Goal: Information Seeking & Learning: Learn about a topic

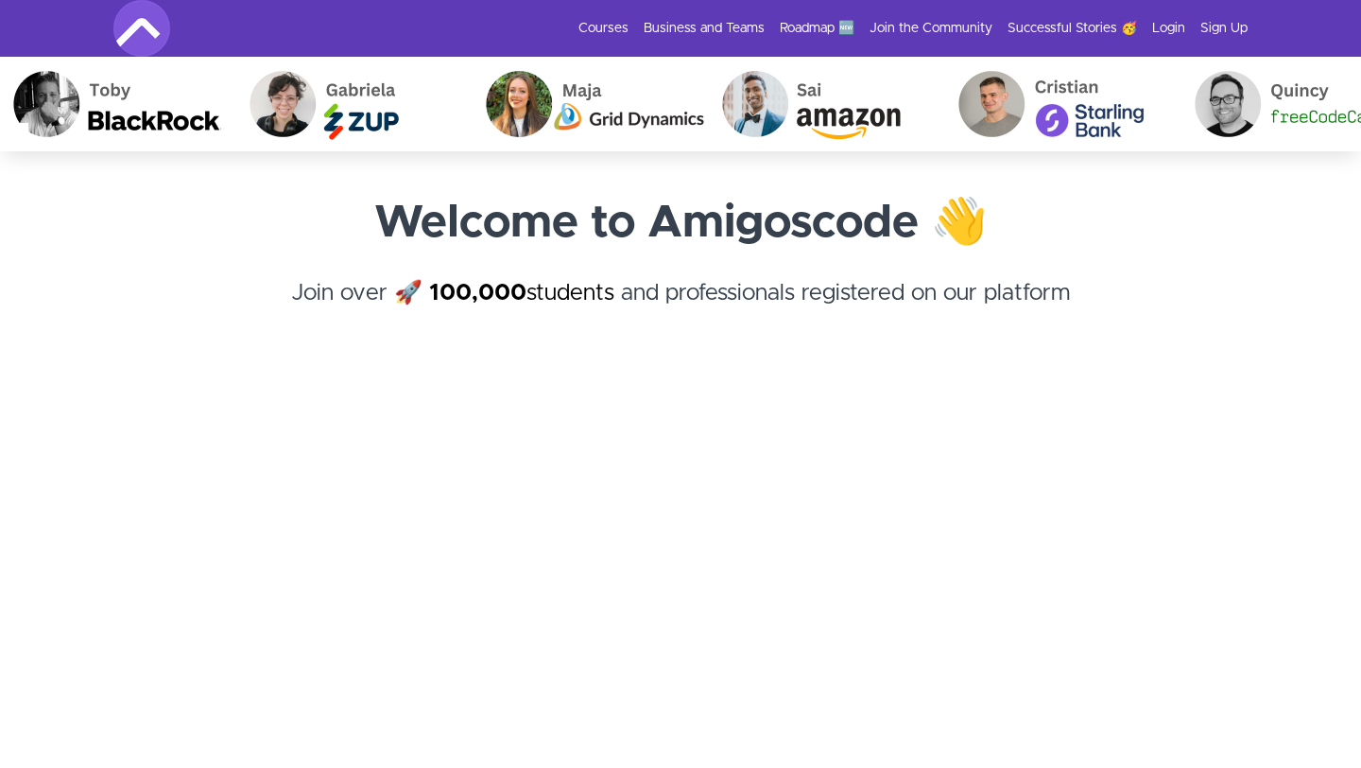
click at [147, 22] on img at bounding box center [141, 28] width 57 height 57
click at [835, 26] on link "Roadmap 🆕" at bounding box center [817, 28] width 75 height 19
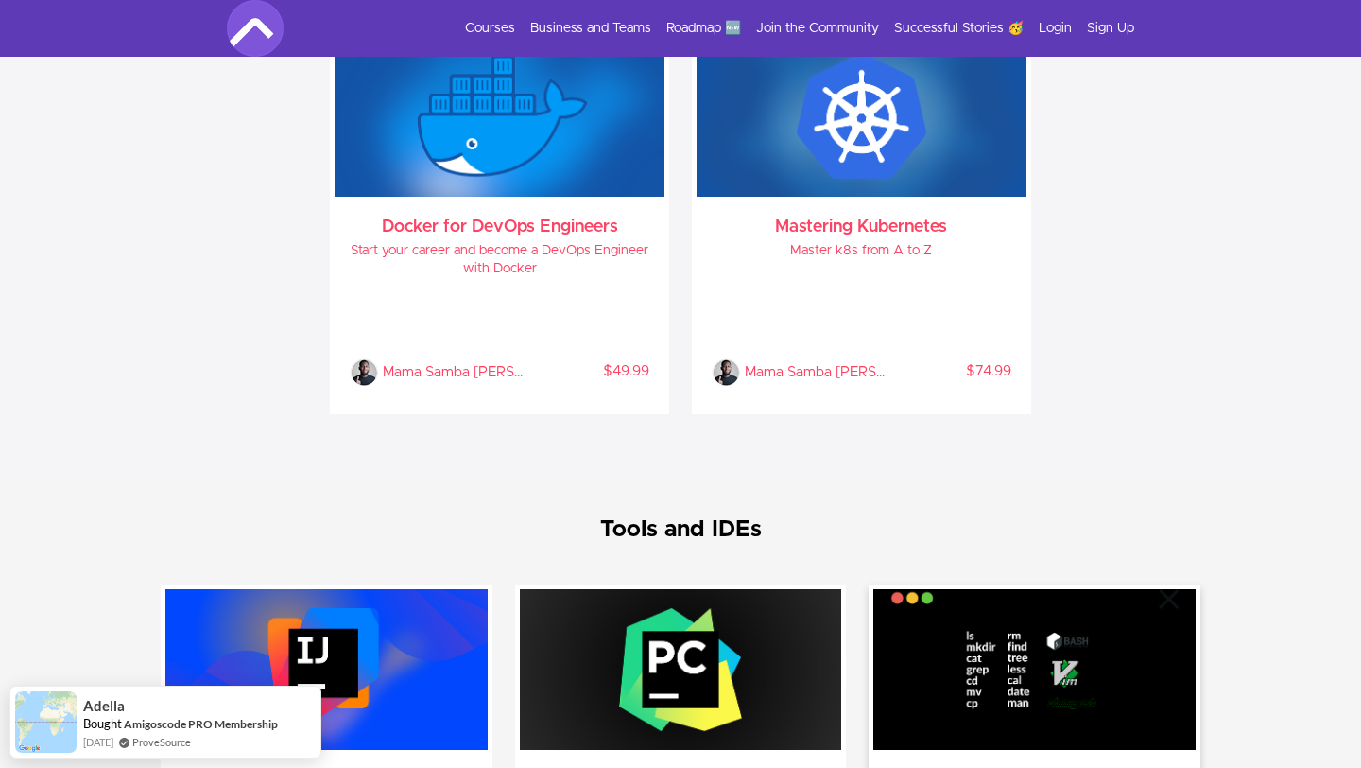
scroll to position [3958, 0]
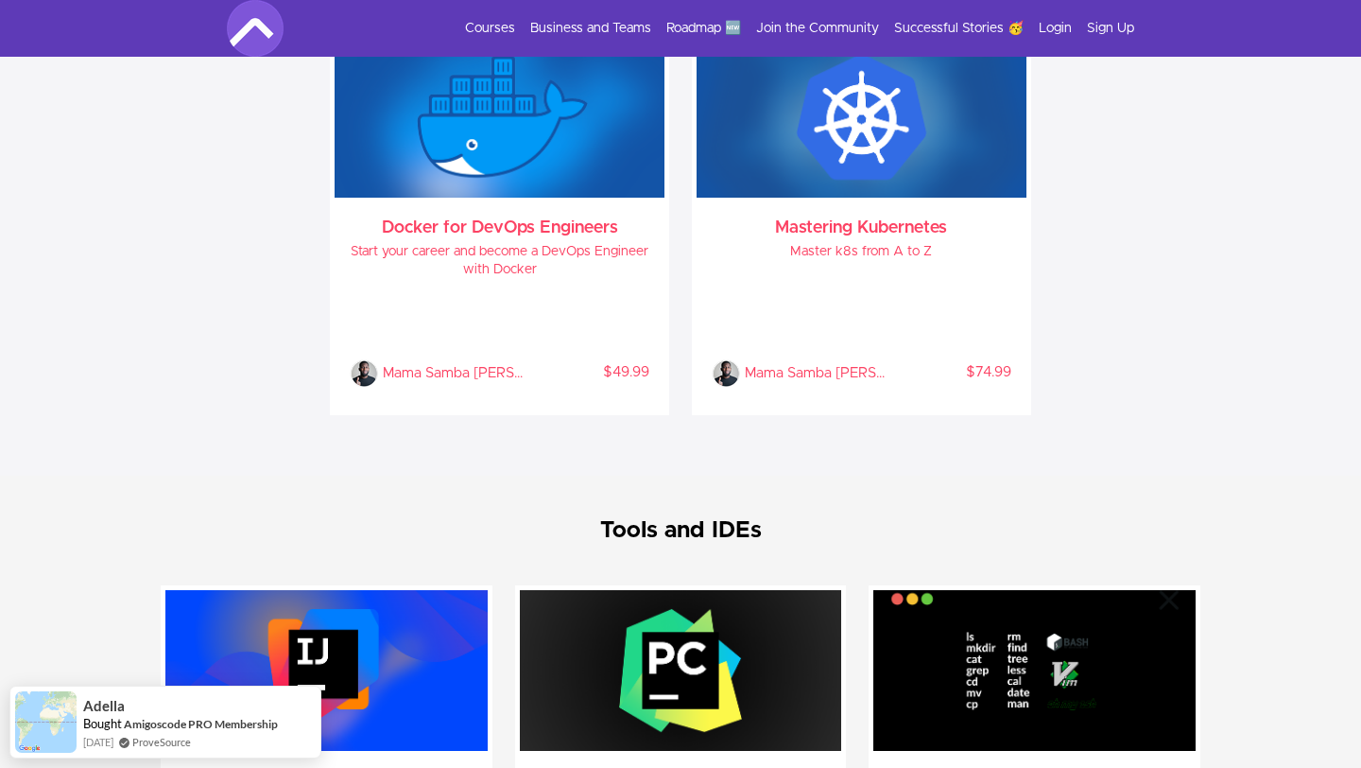
click at [1164, 332] on div "Docker for DevOps Engineers Start your career and become a DevOps Engineer with…" at bounding box center [681, 235] width 1040 height 406
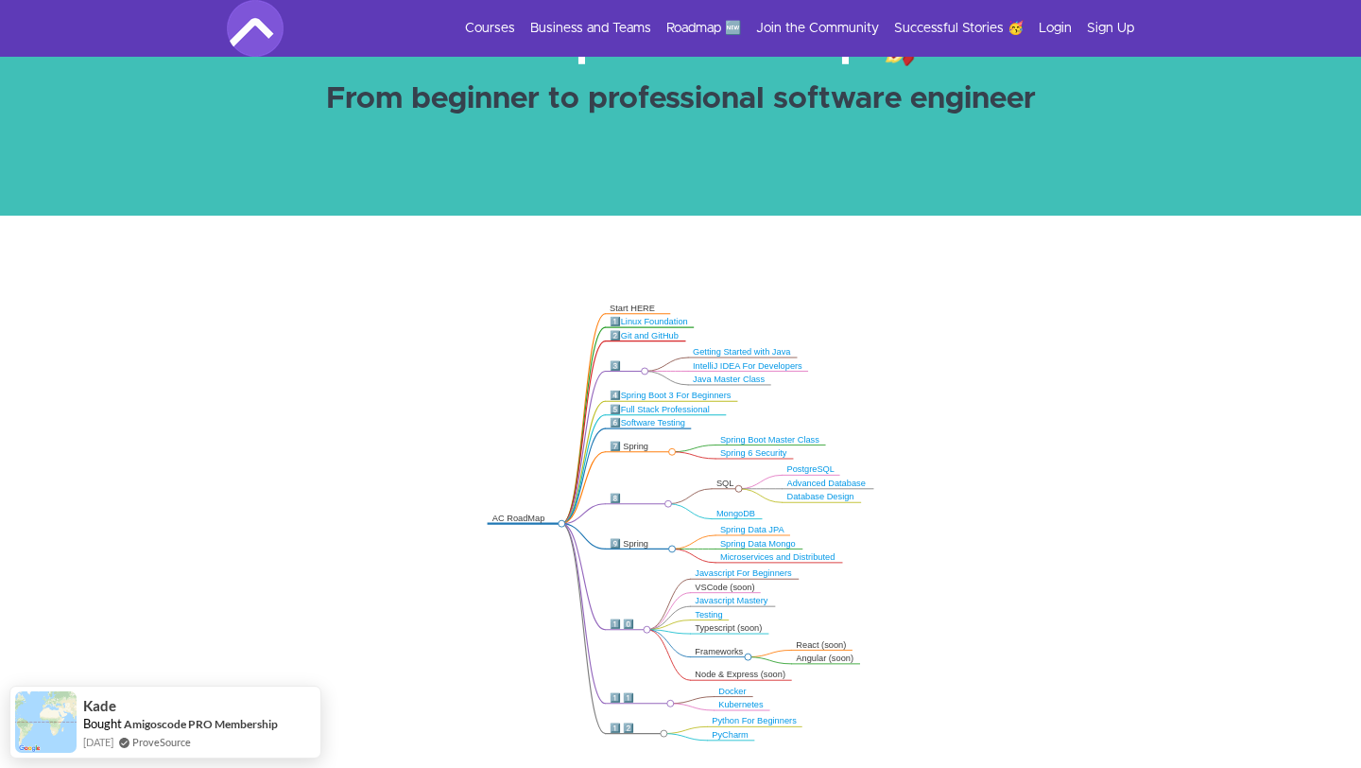
scroll to position [0, 0]
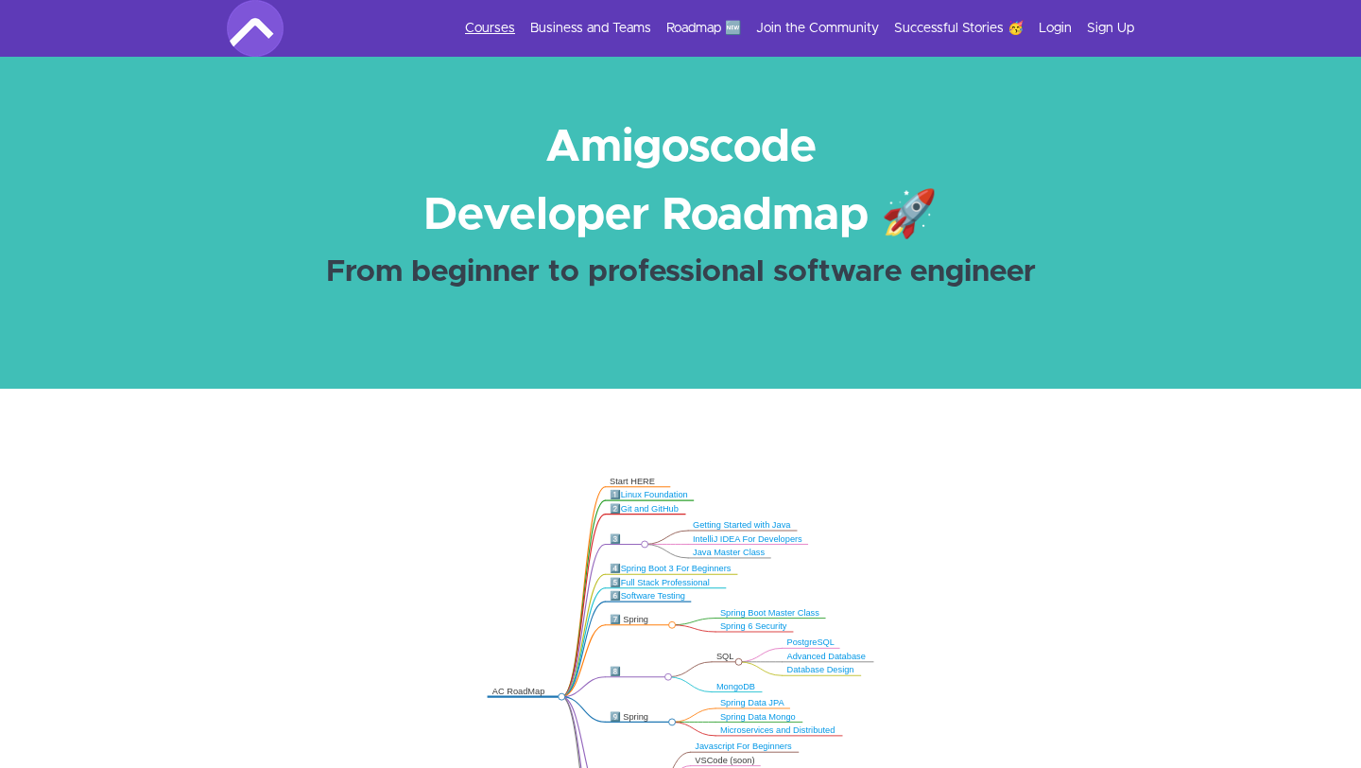
click at [512, 26] on link "Courses" at bounding box center [490, 28] width 50 height 19
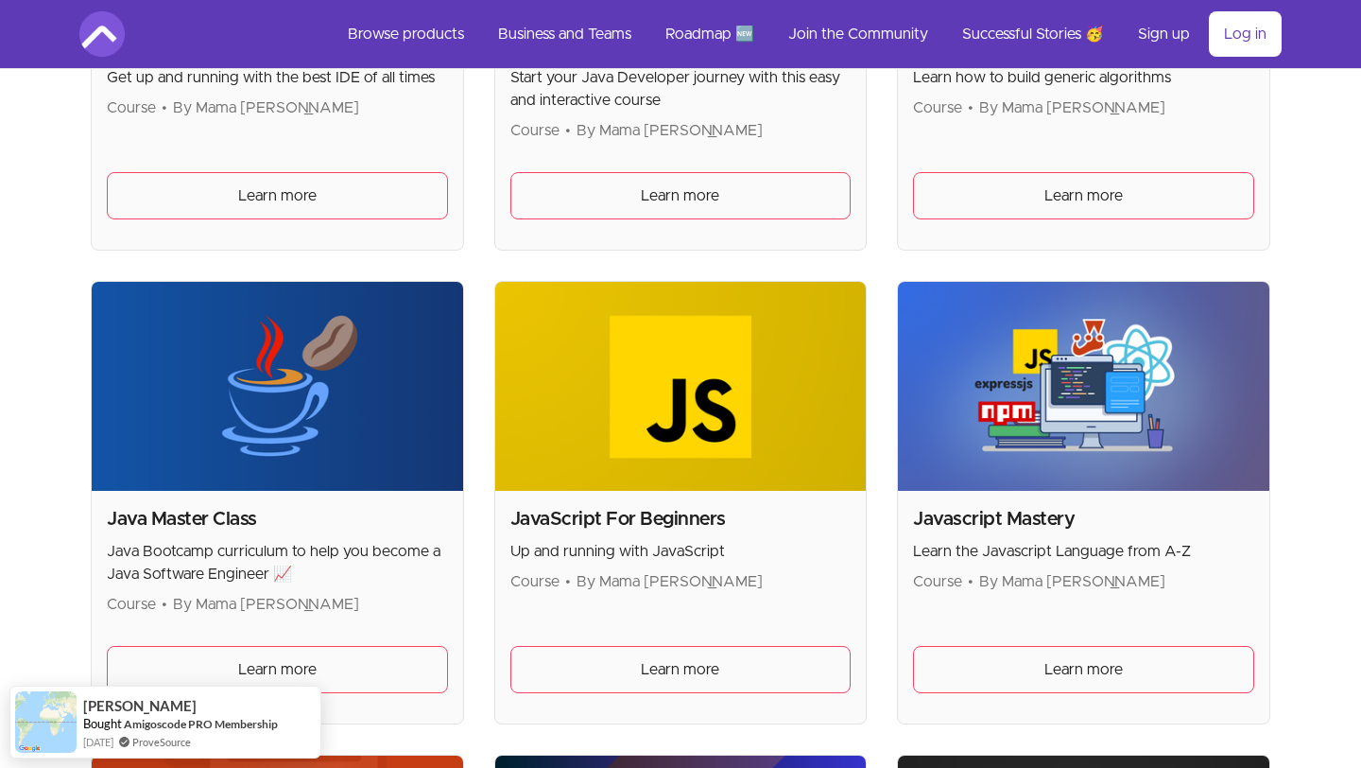
scroll to position [2305, 0]
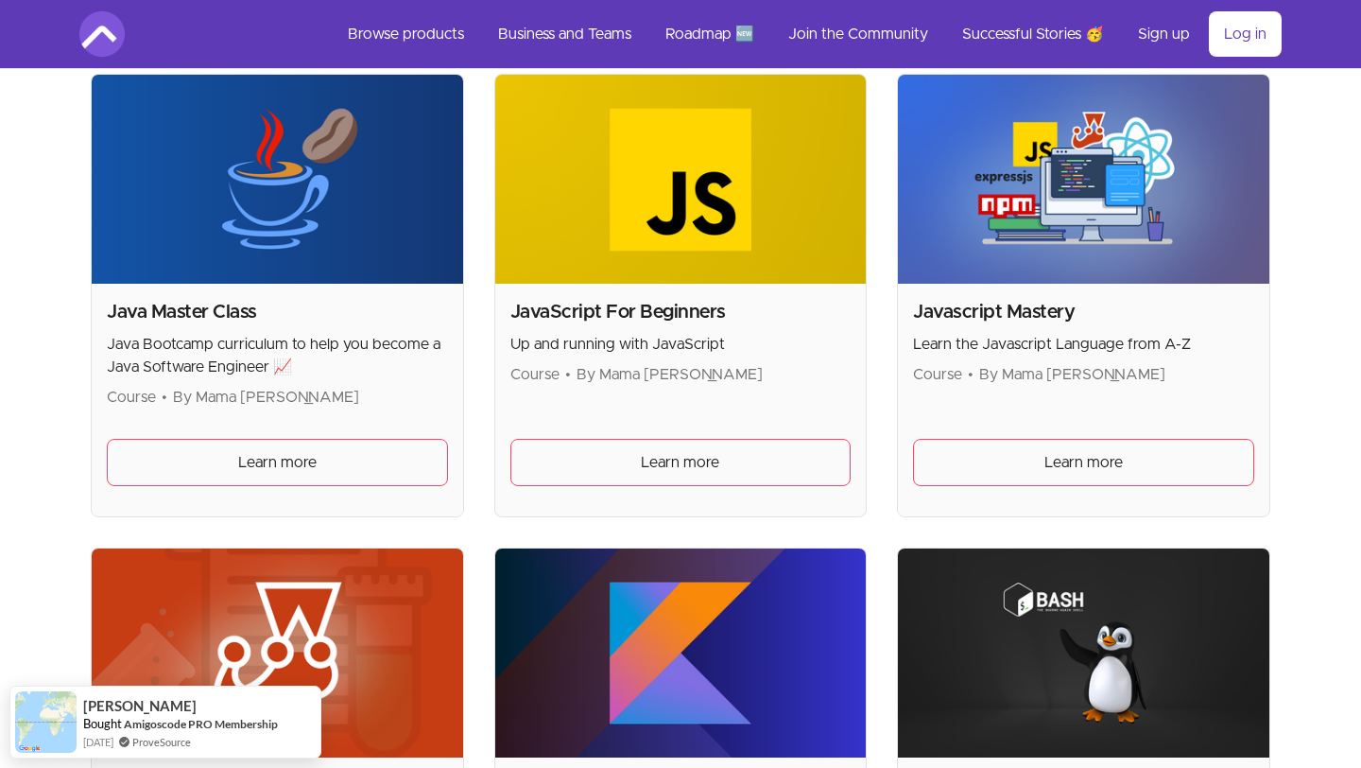
click at [1062, 182] on img at bounding box center [1084, 179] width 372 height 209
click at [1092, 246] on img at bounding box center [1084, 179] width 372 height 209
click at [1086, 472] on span "Learn more" at bounding box center [1084, 462] width 78 height 23
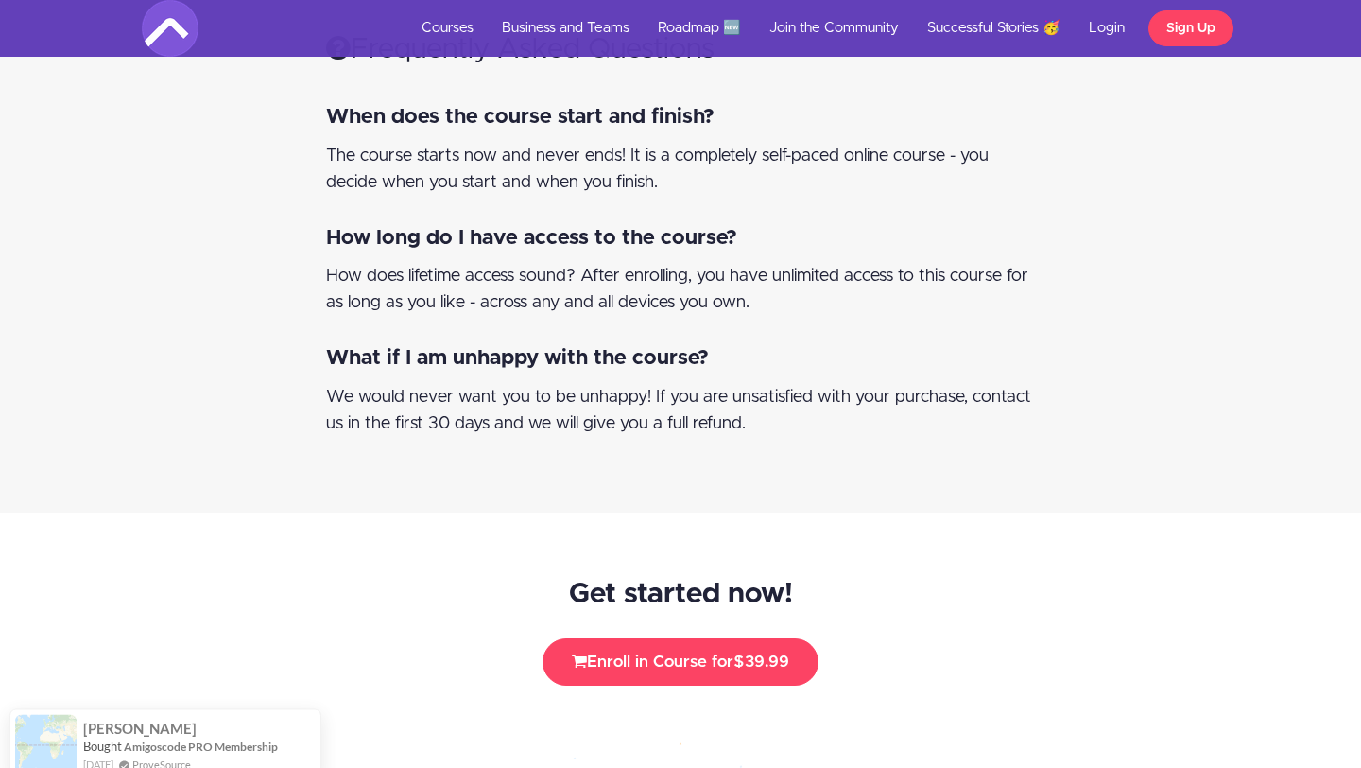
scroll to position [9998, 0]
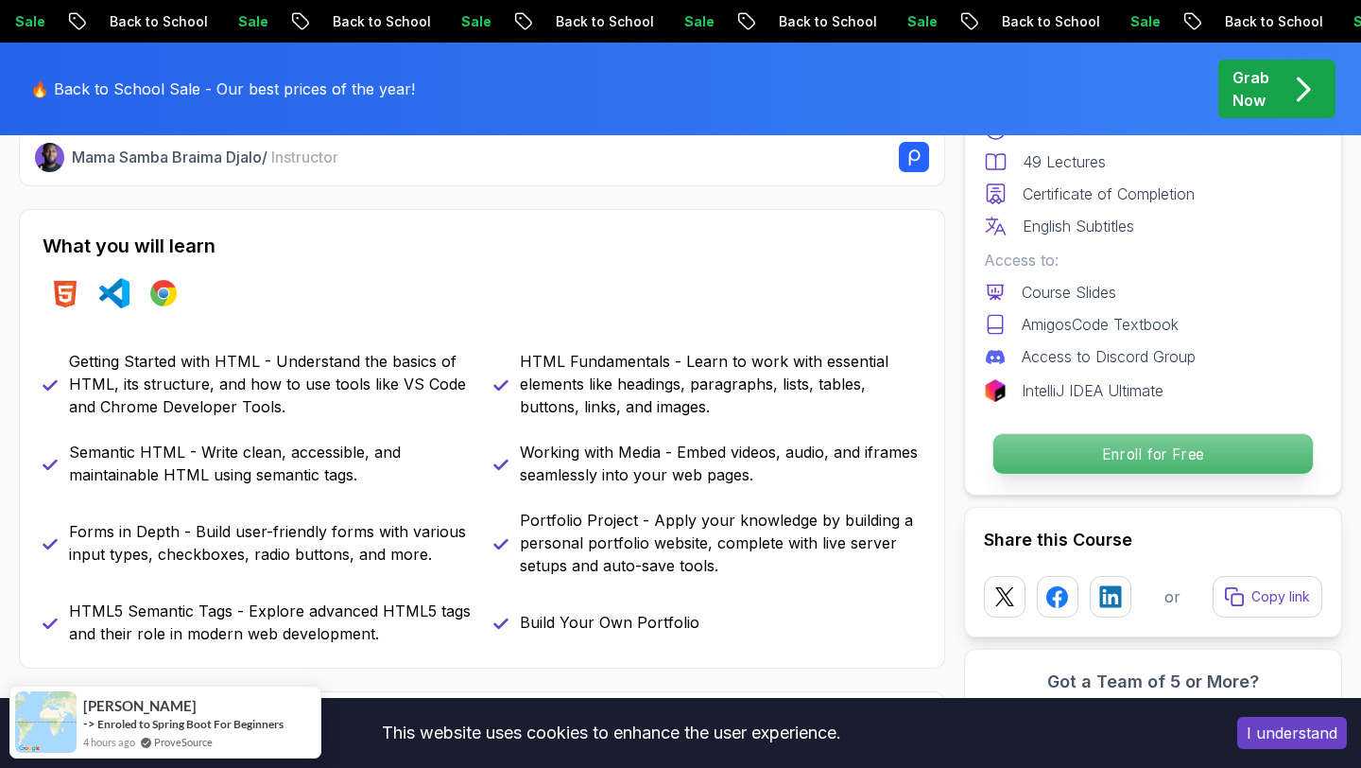
click at [1116, 454] on p "Enroll for Free" at bounding box center [1154, 454] width 320 height 40
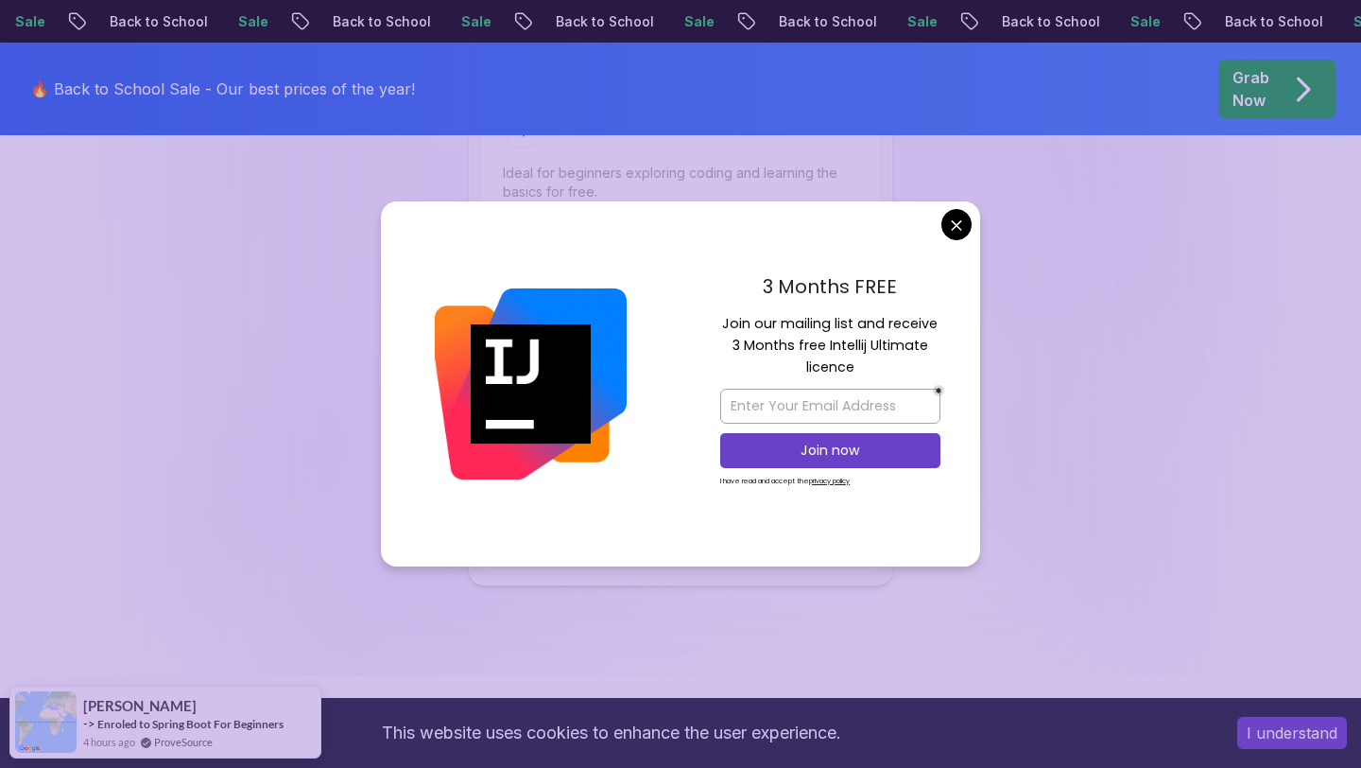
scroll to position [4044, 0]
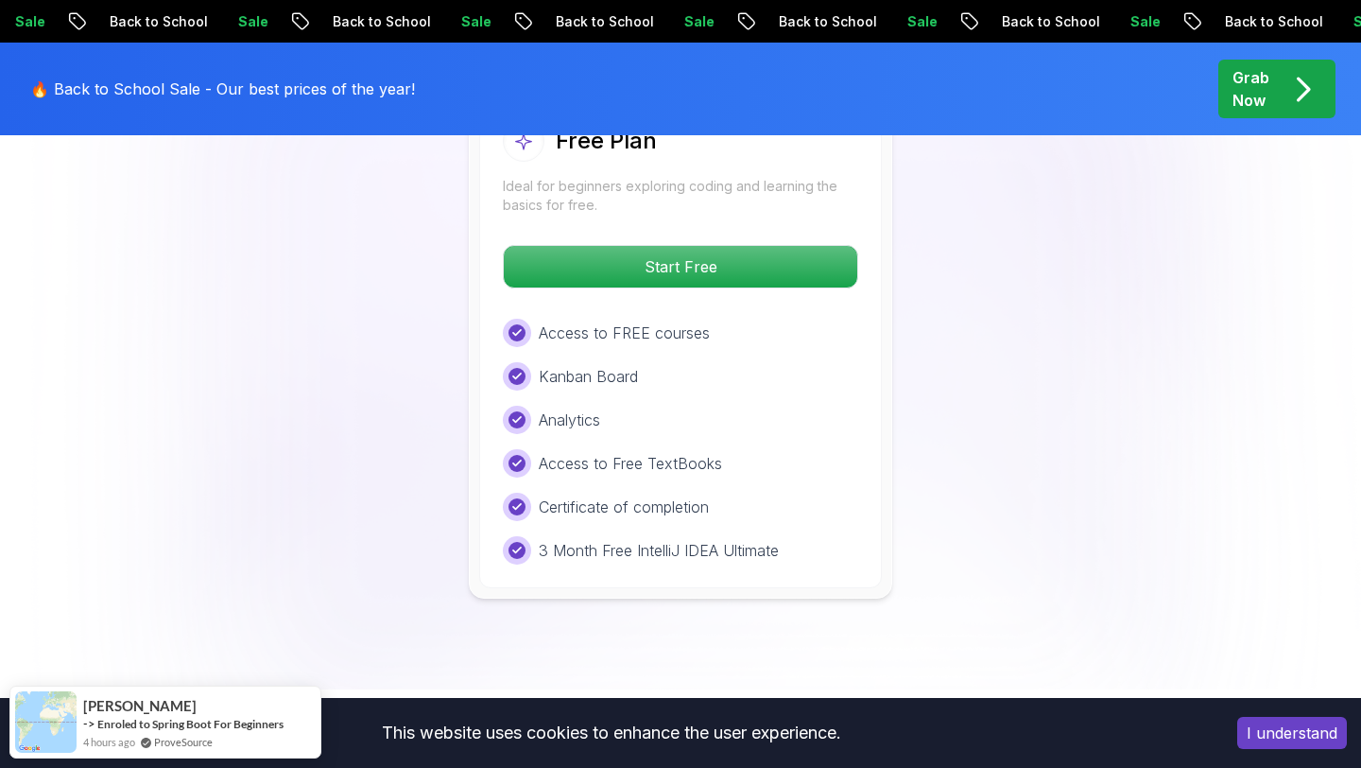
scroll to position [4013, 0]
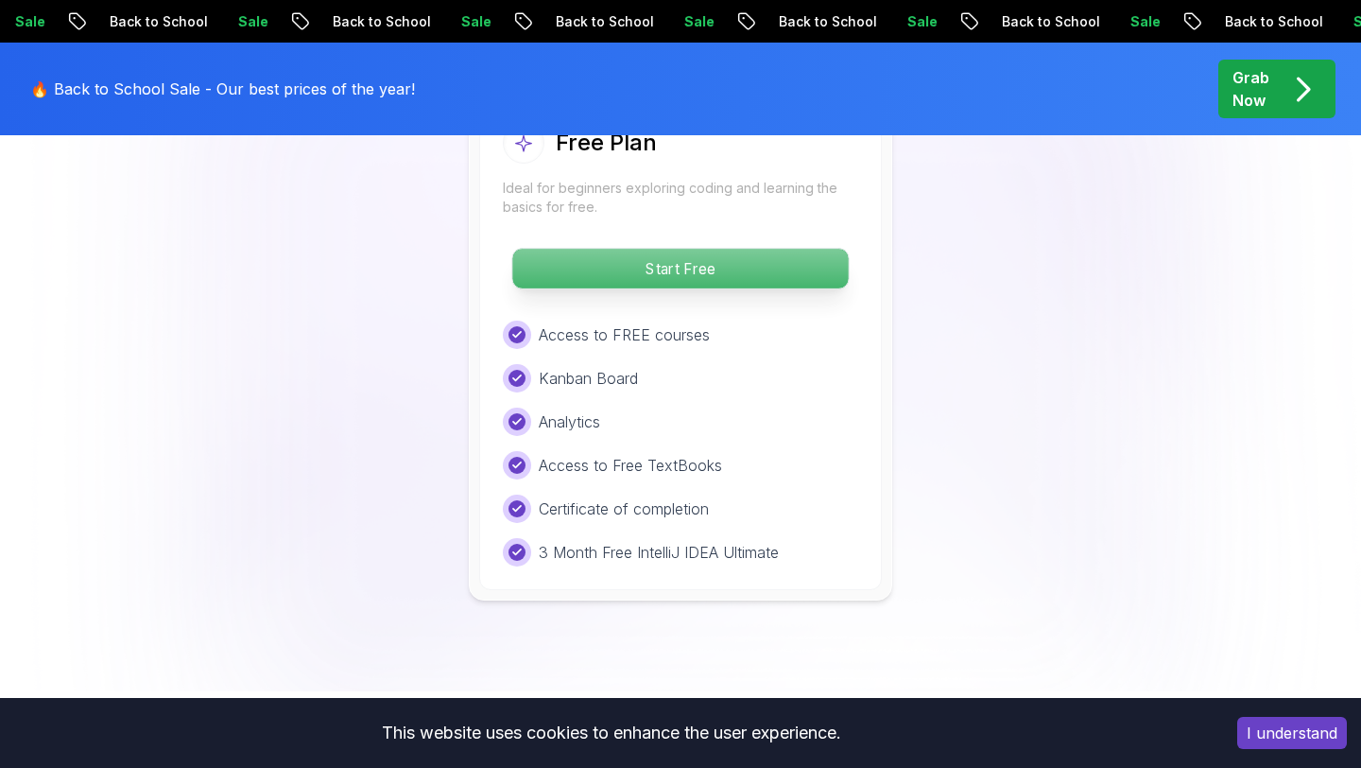
click at [711, 268] on p "Start Free" at bounding box center [680, 269] width 336 height 40
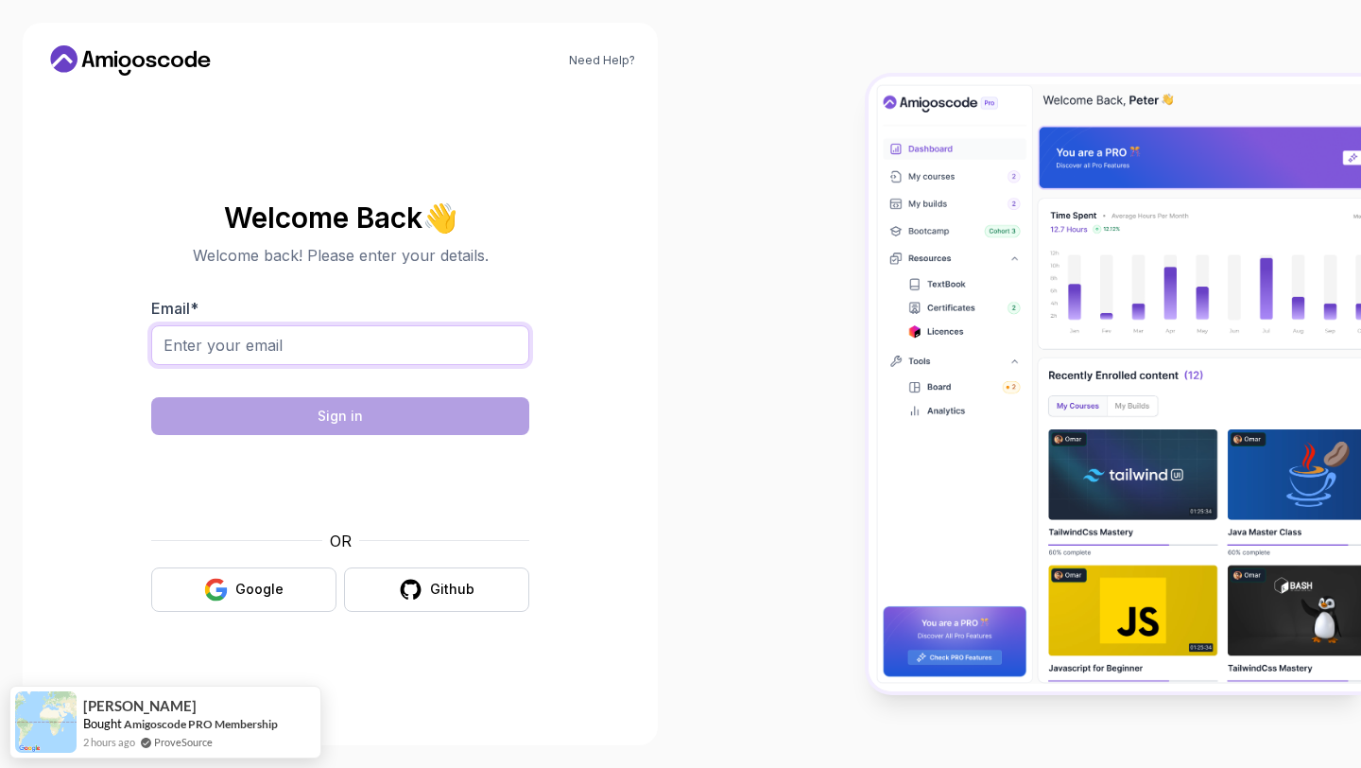
click at [347, 336] on input "Email *" at bounding box center [340, 345] width 378 height 40
click at [192, 585] on button "Google" at bounding box center [243, 589] width 185 height 44
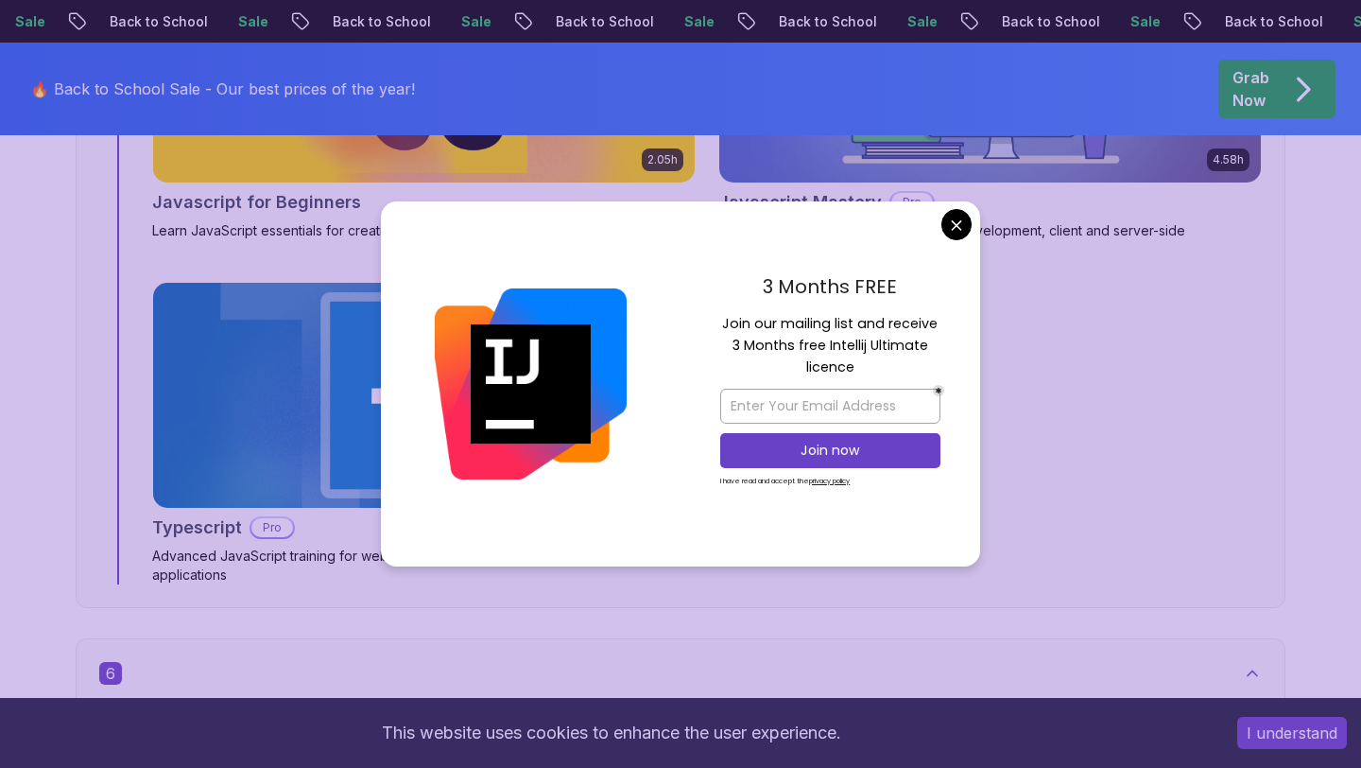
scroll to position [4333, 0]
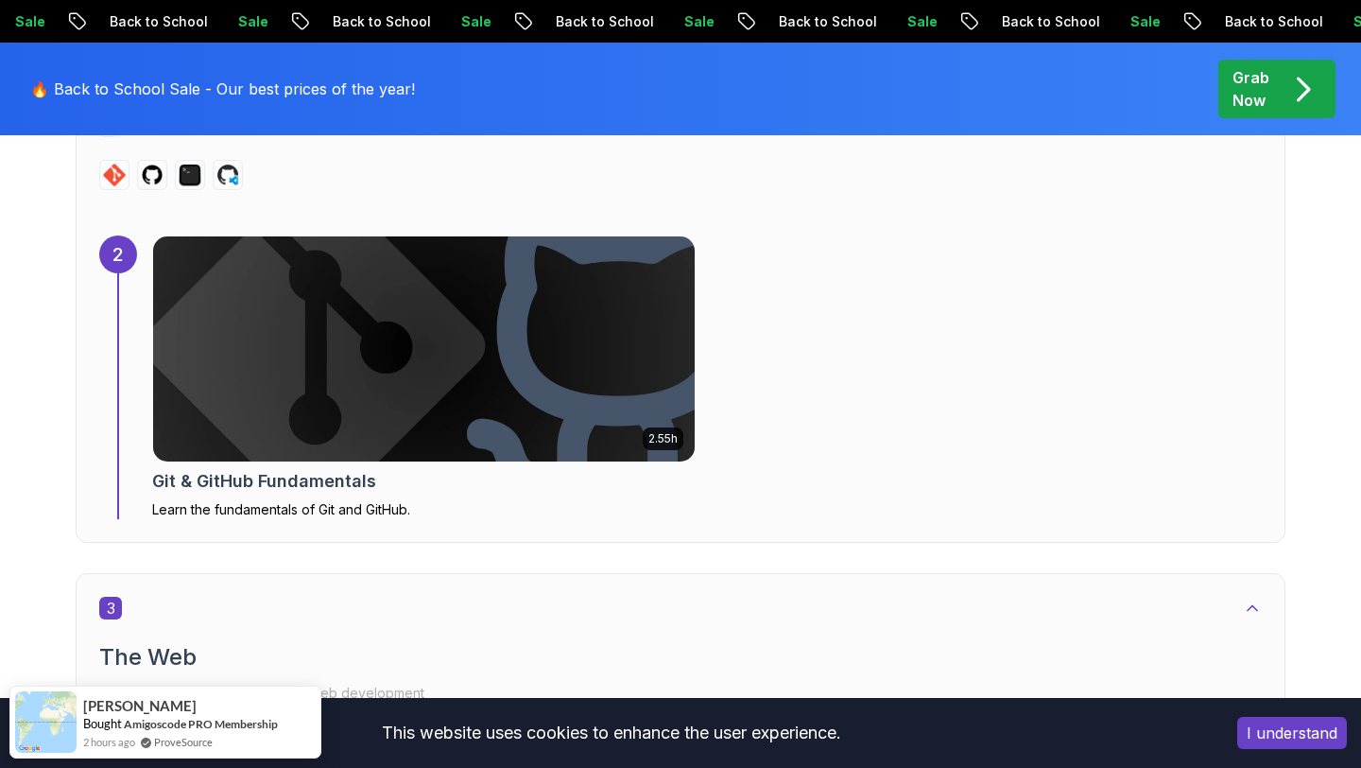
scroll to position [2006, 0]
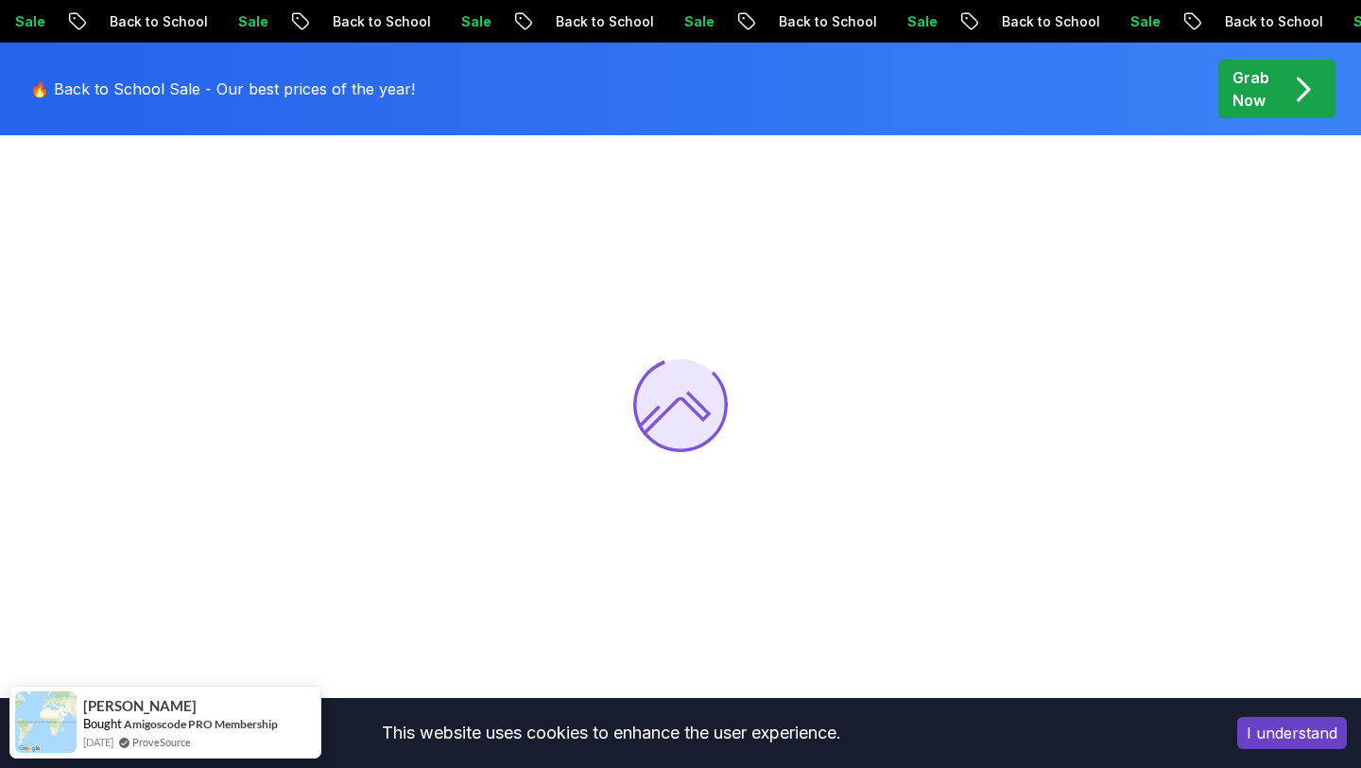
scroll to position [185, 0]
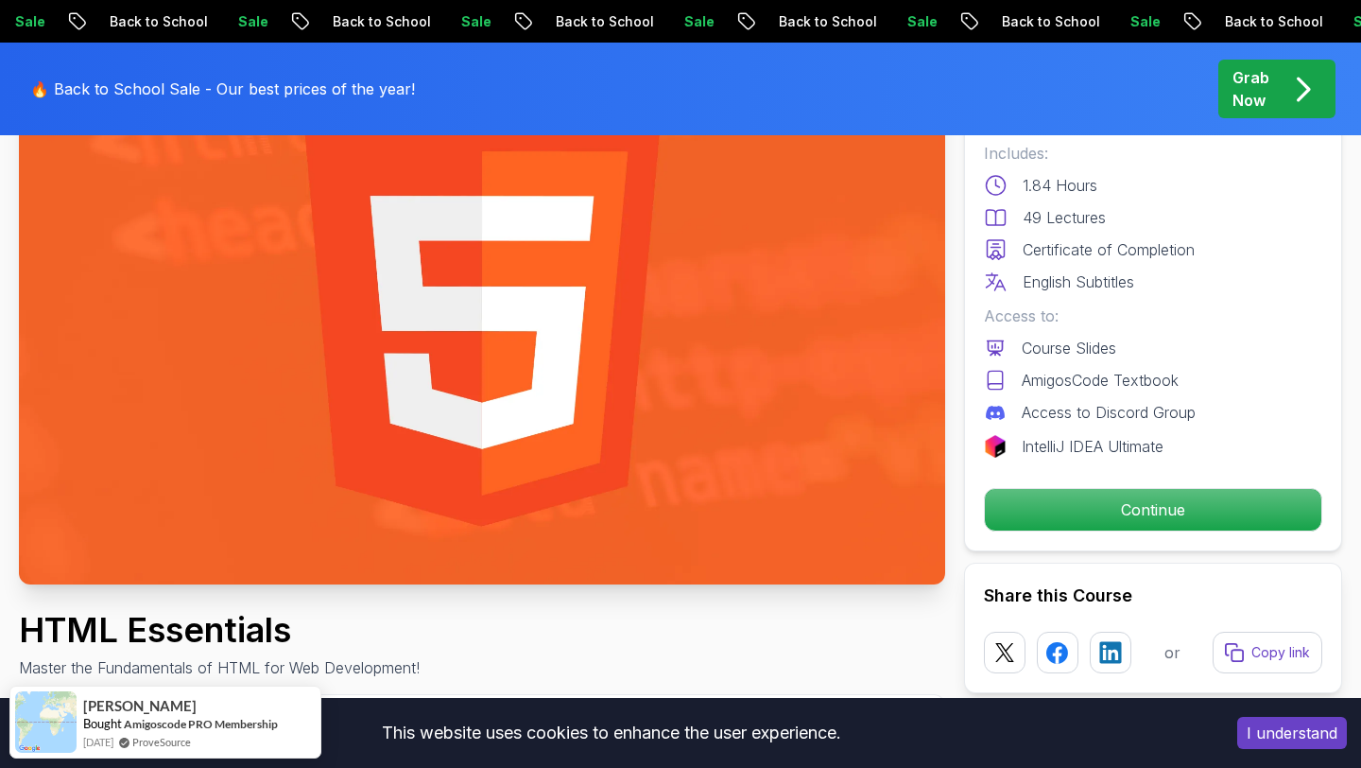
click at [1318, 741] on button "I understand" at bounding box center [1293, 733] width 110 height 32
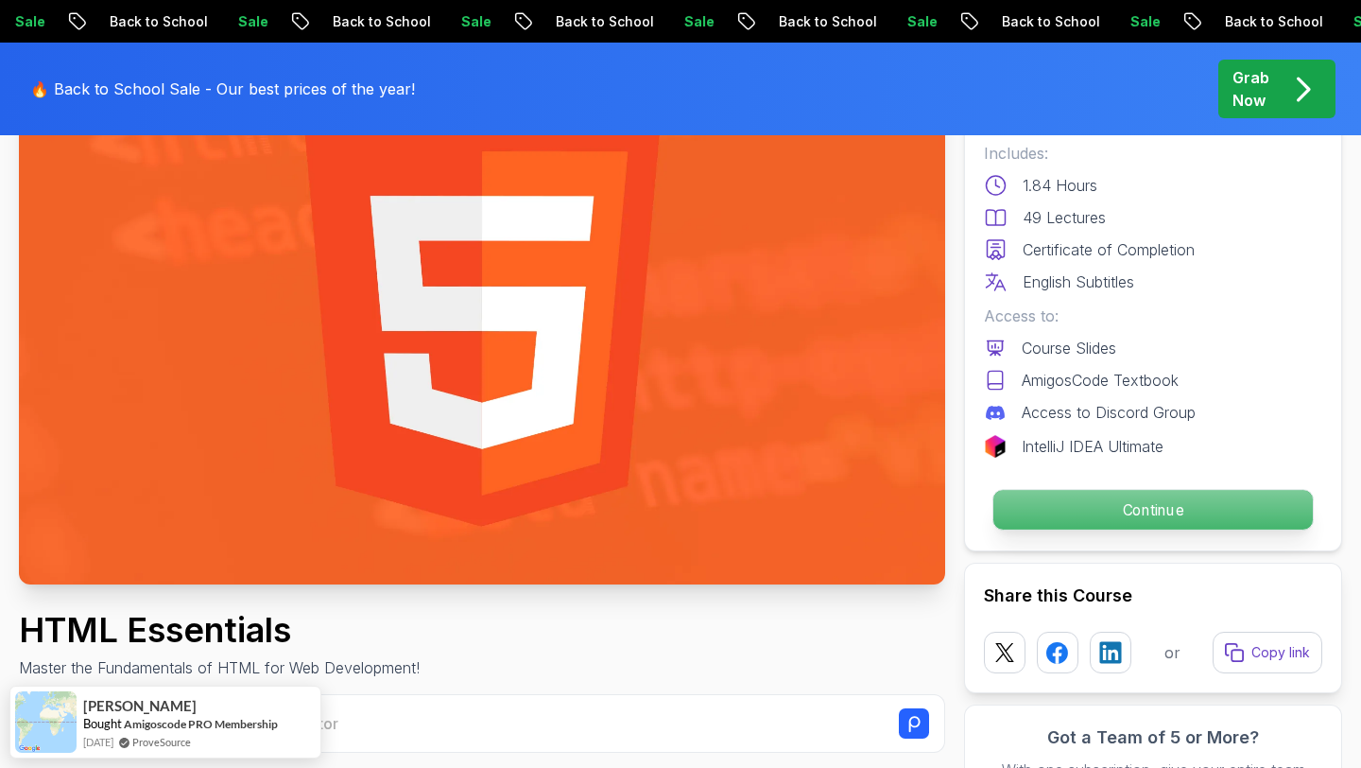
click at [1205, 519] on p "Continue" at bounding box center [1154, 510] width 320 height 40
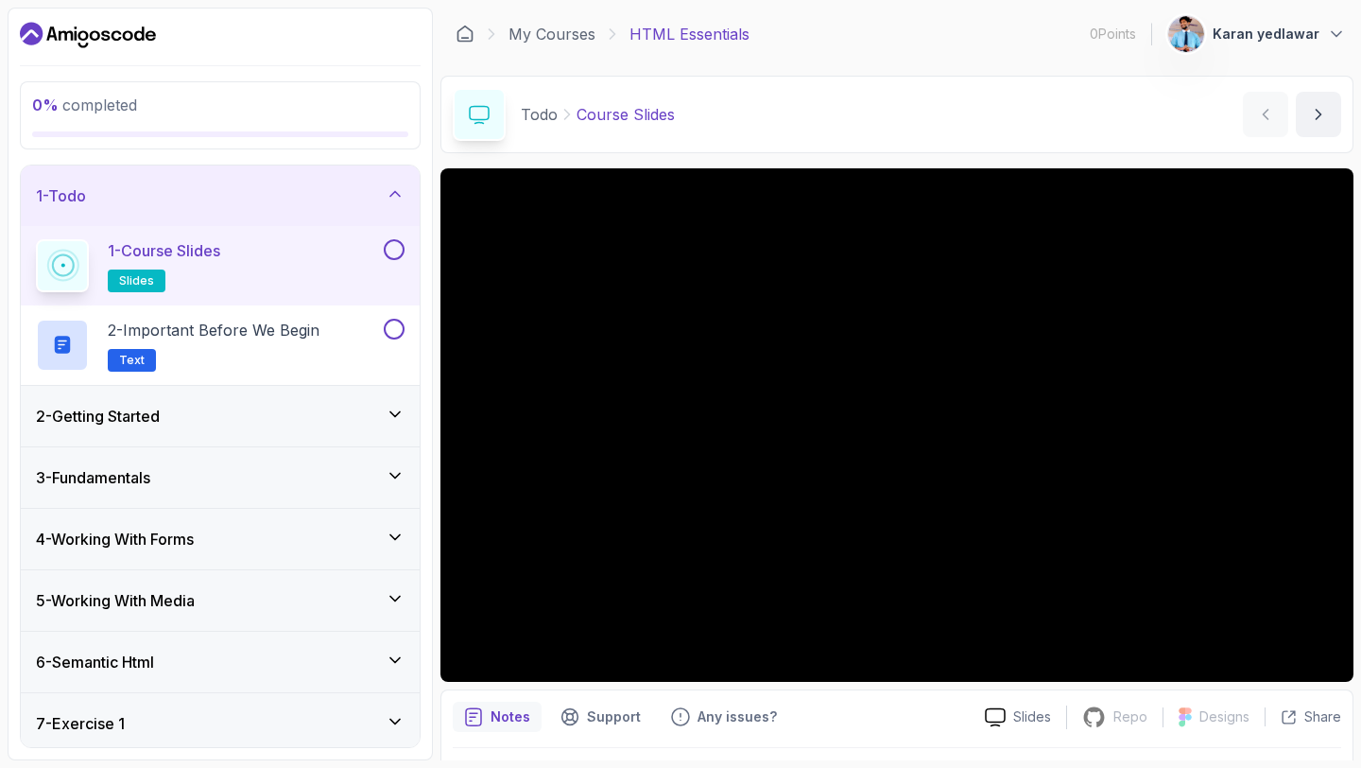
click at [391, 191] on icon at bounding box center [395, 193] width 19 height 19
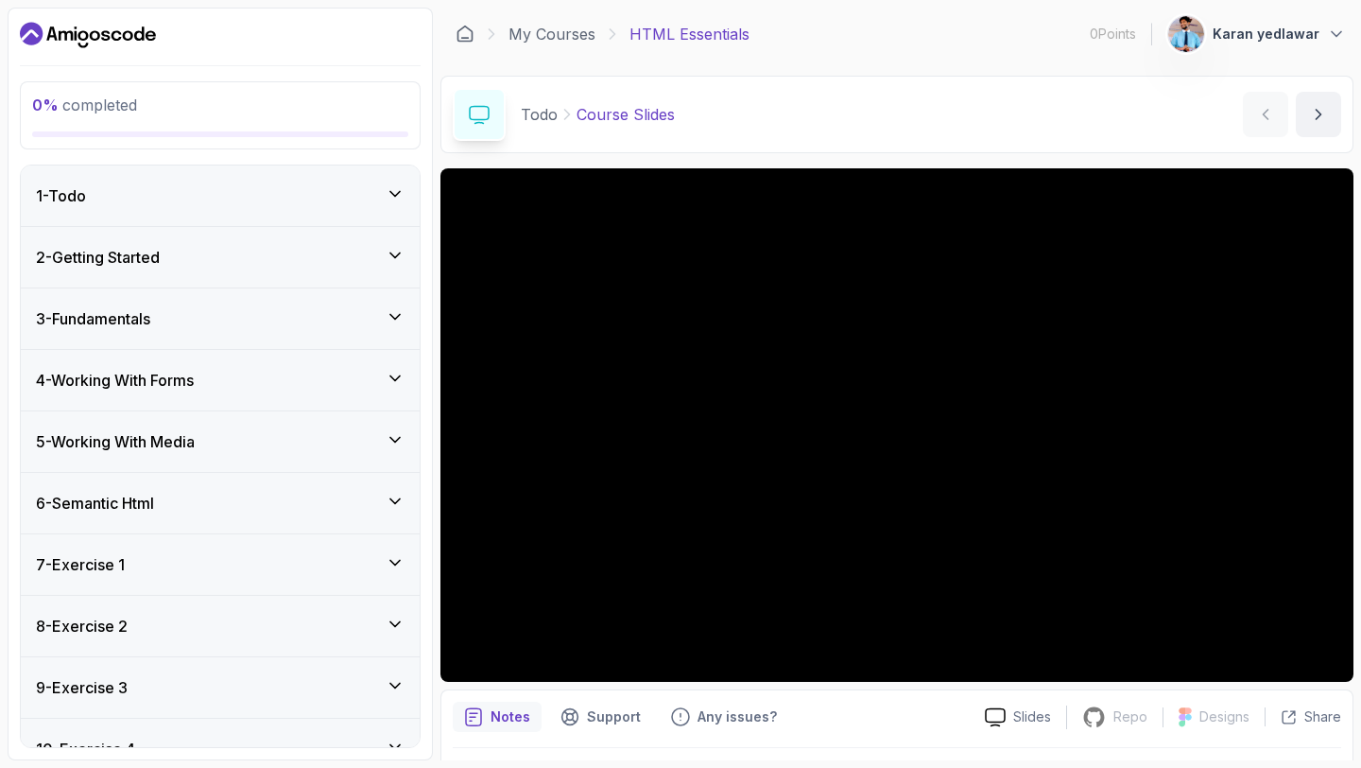
click at [358, 209] on div "1 - Todo" at bounding box center [220, 195] width 399 height 61
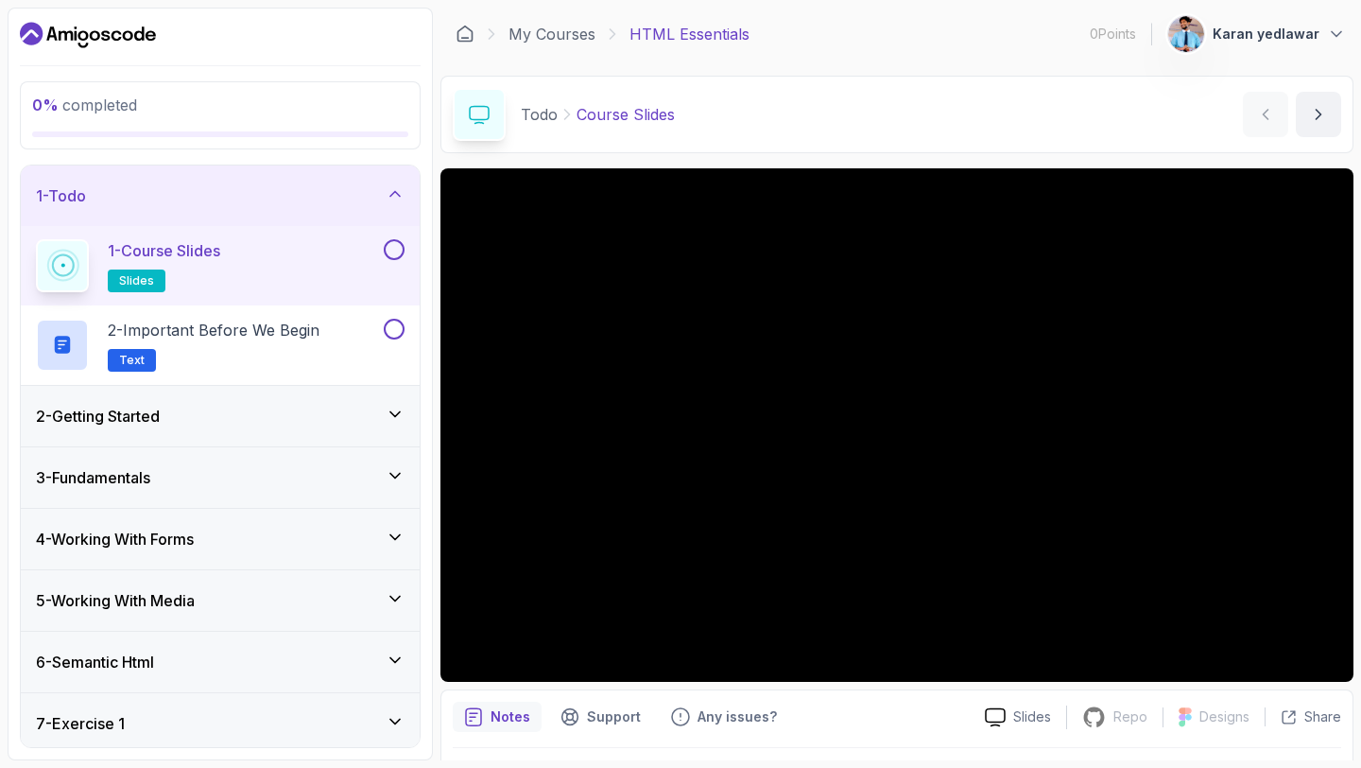
click at [307, 399] on div "2 - Getting Started" at bounding box center [220, 416] width 399 height 61
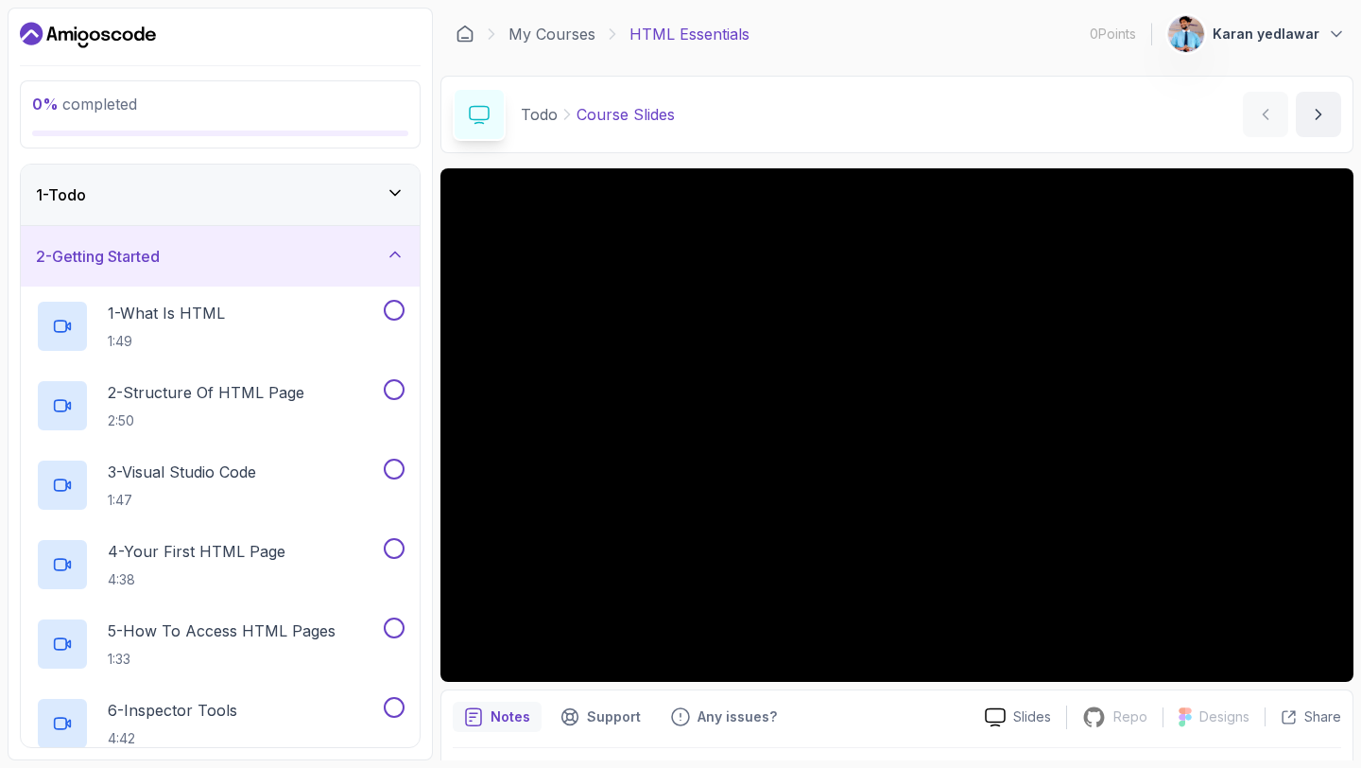
click at [339, 246] on div "2 - Getting Started" at bounding box center [220, 256] width 369 height 23
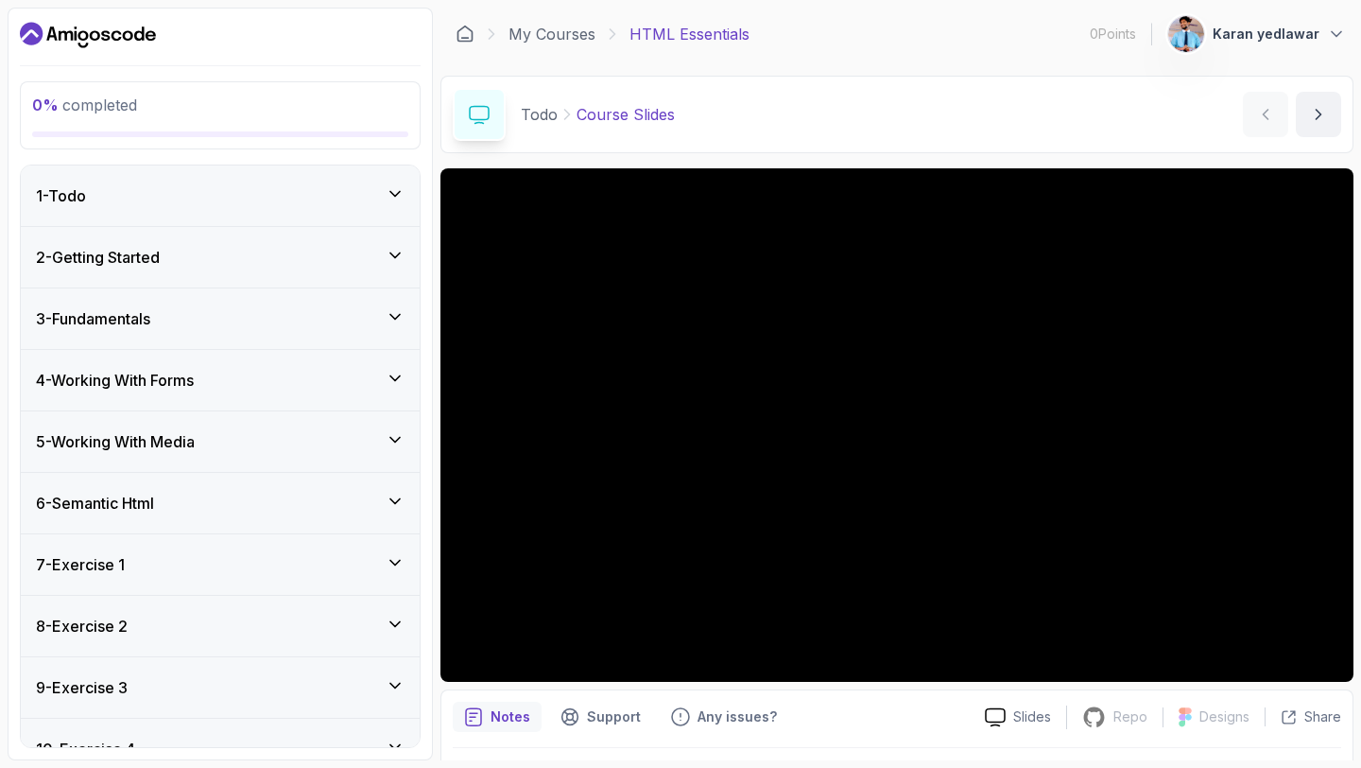
click at [312, 323] on div "3 - Fundamentals" at bounding box center [220, 318] width 369 height 23
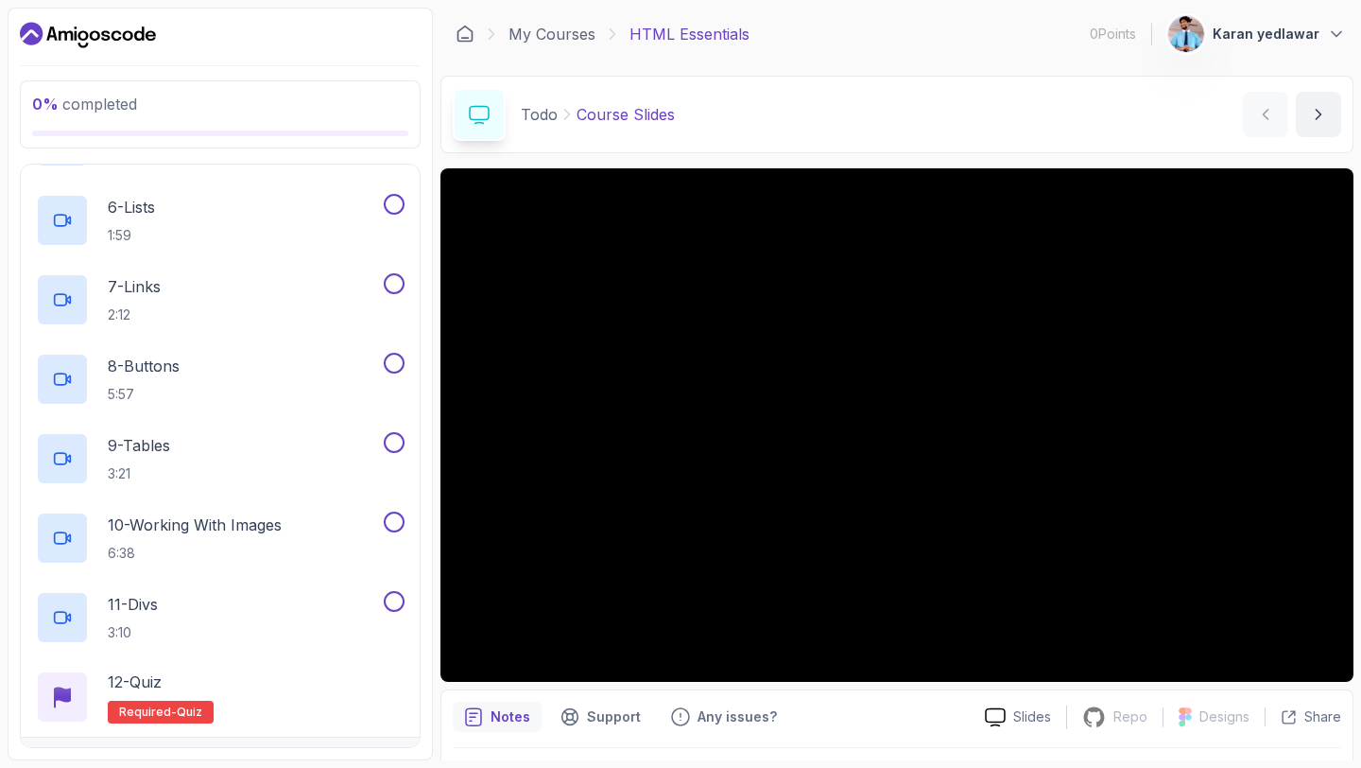
scroll to position [105, 0]
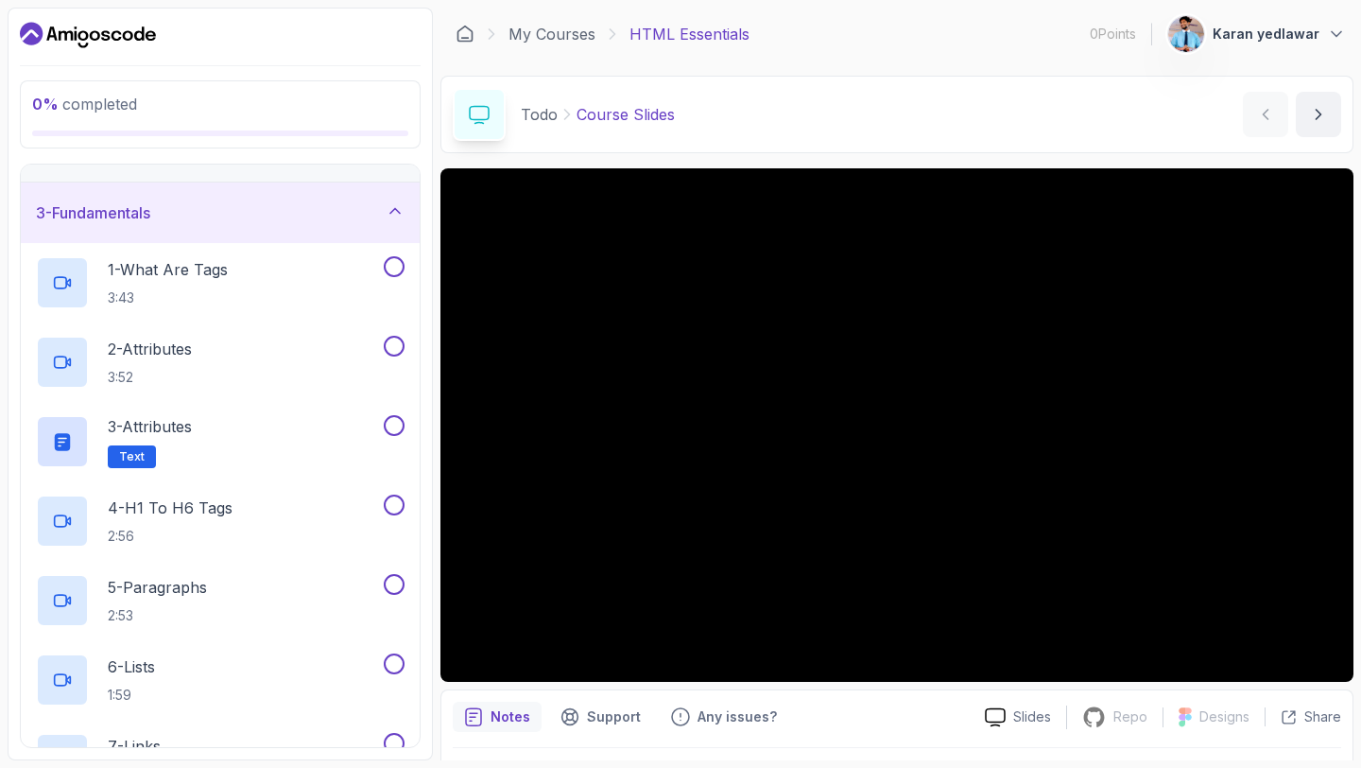
click at [323, 217] on div "3 - Fundamentals" at bounding box center [220, 212] width 369 height 23
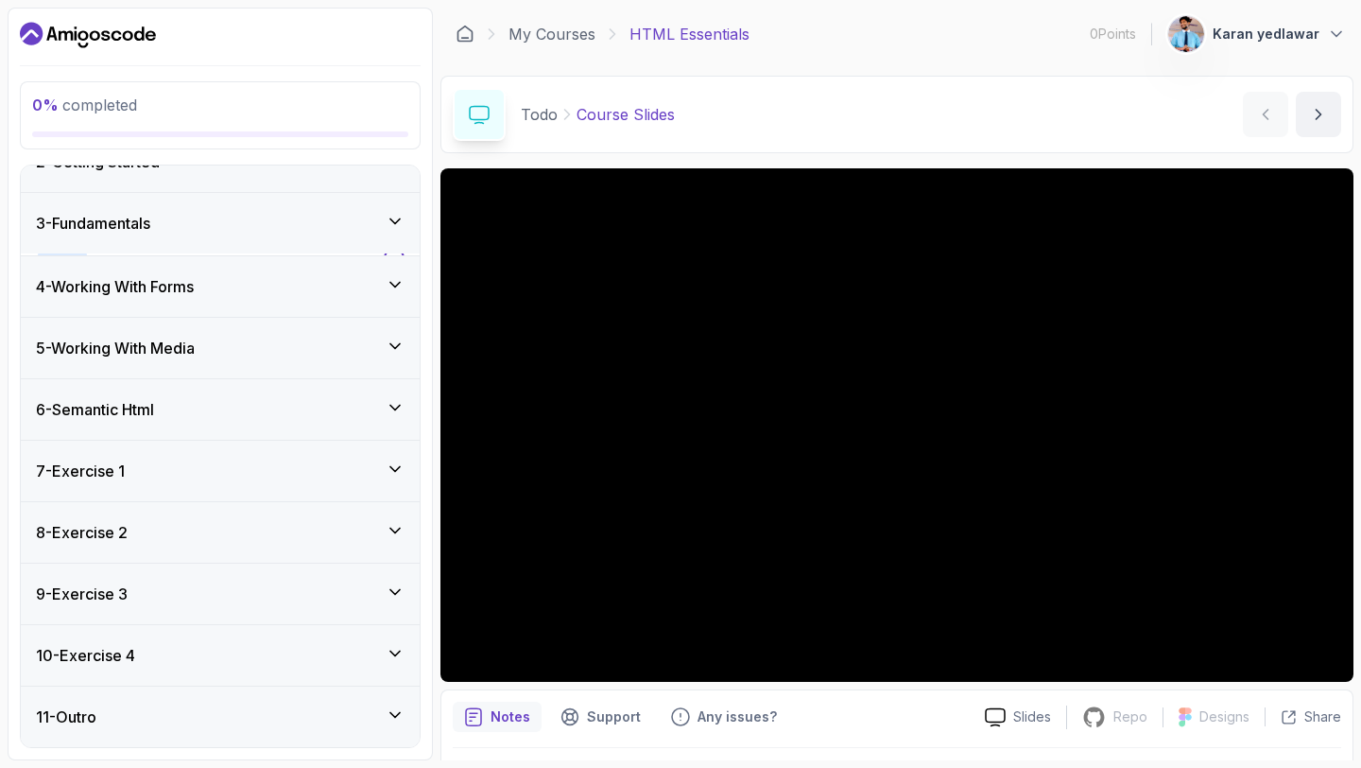
scroll to position [94, 0]
click at [271, 337] on div "5 - Working With Media" at bounding box center [220, 348] width 369 height 23
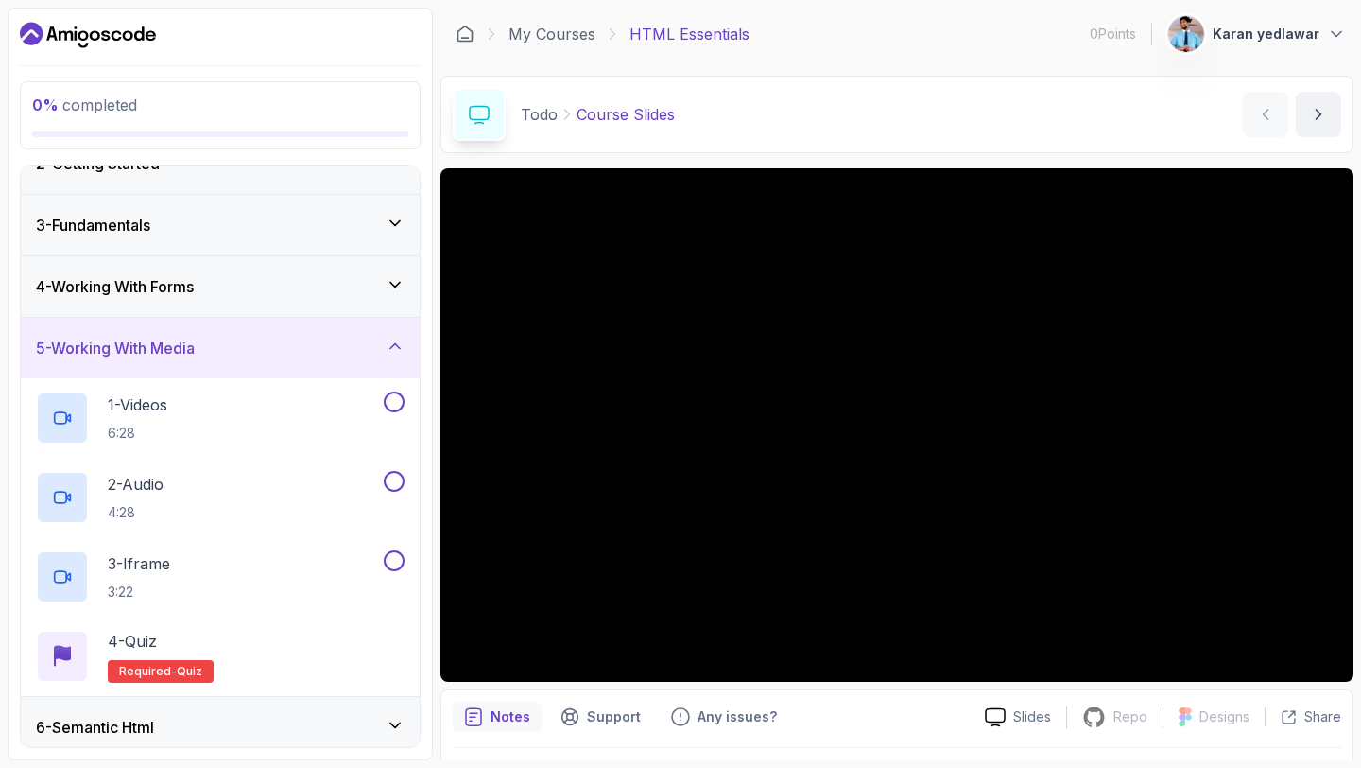
click at [334, 365] on div "5 - Working With Media" at bounding box center [220, 348] width 399 height 61
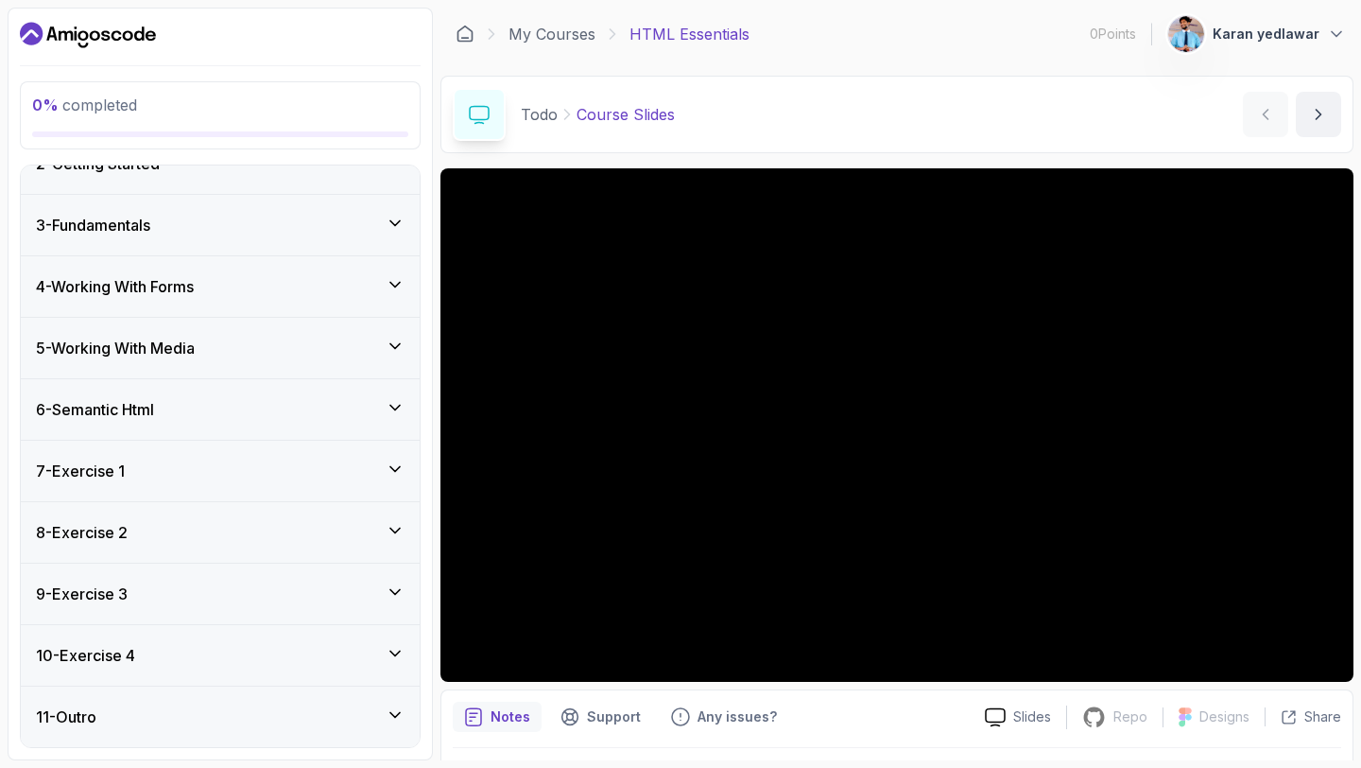
click at [284, 403] on div "6 - Semantic Html" at bounding box center [220, 409] width 369 height 23
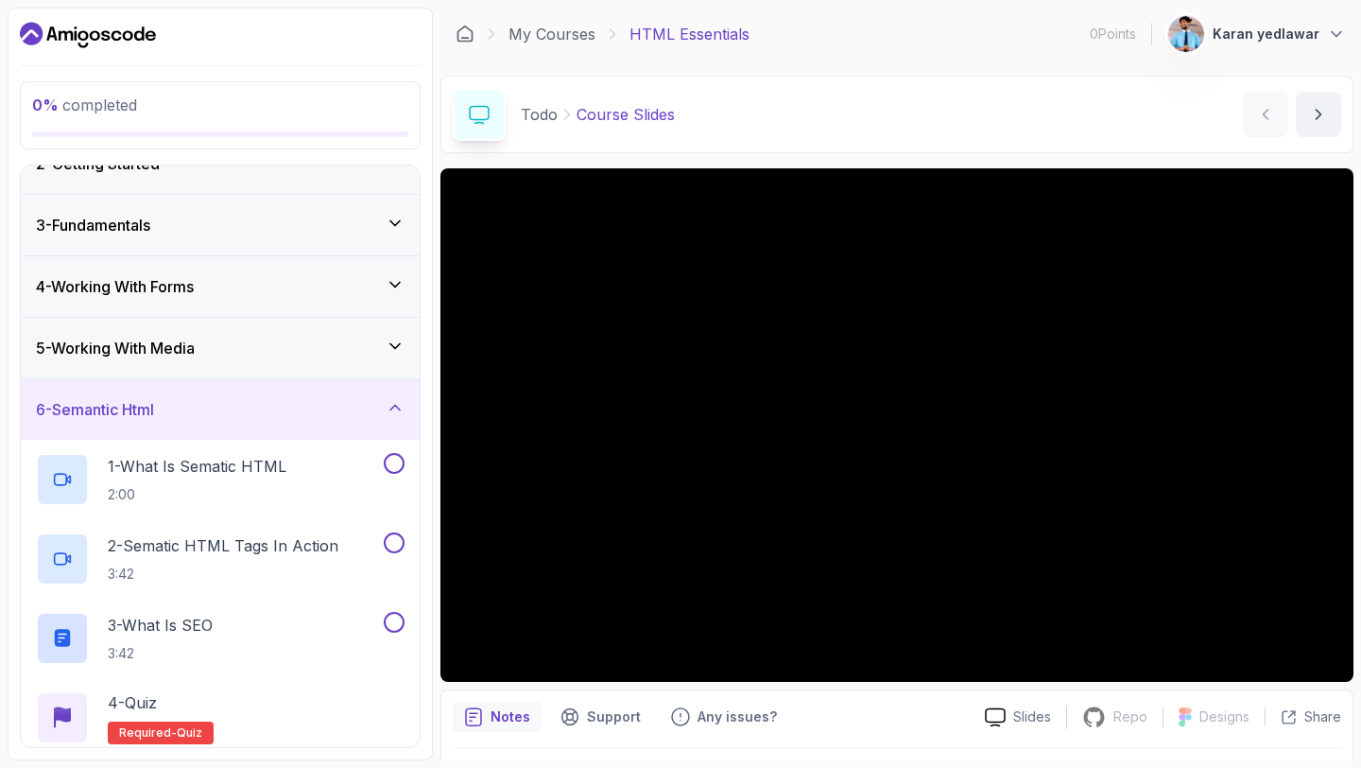
click at [284, 403] on div "6 - Semantic Html" at bounding box center [220, 409] width 369 height 23
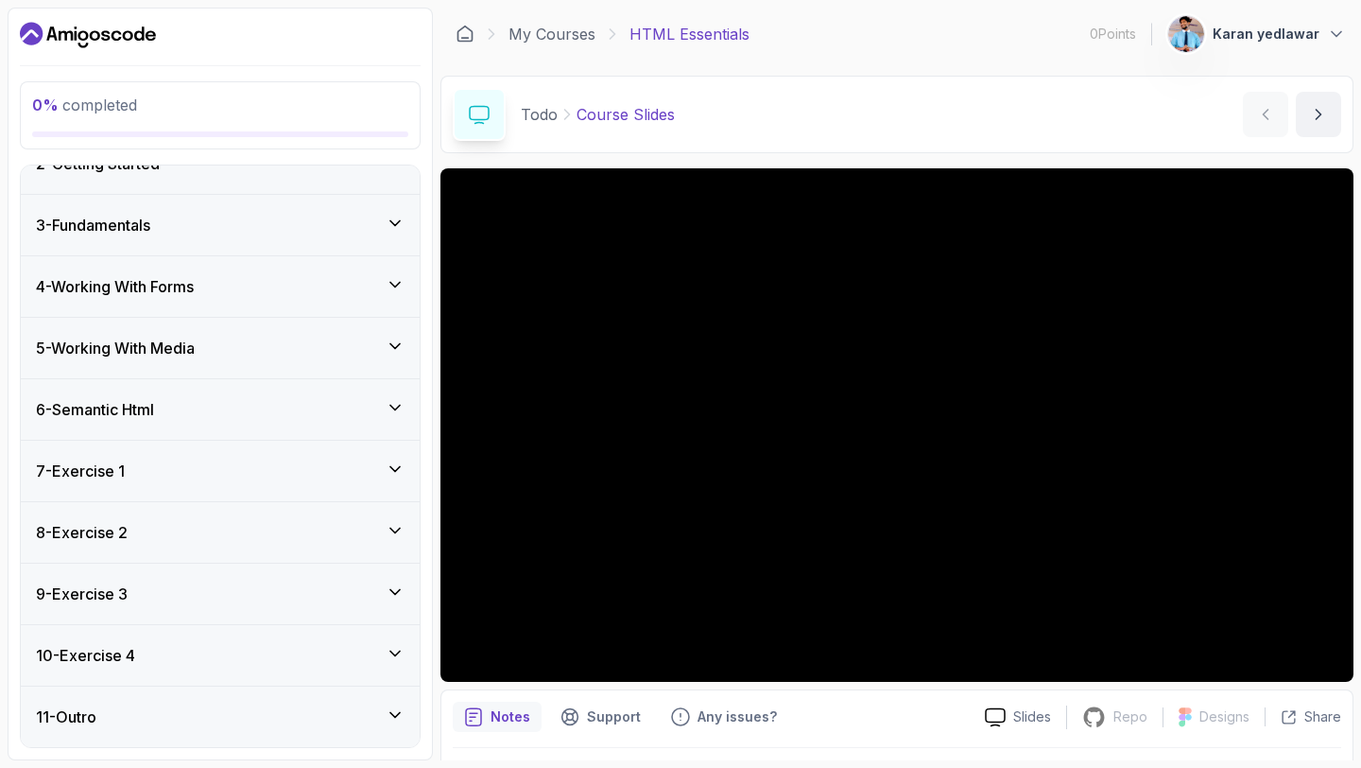
click at [282, 454] on div "7 - Exercise 1" at bounding box center [220, 471] width 399 height 61
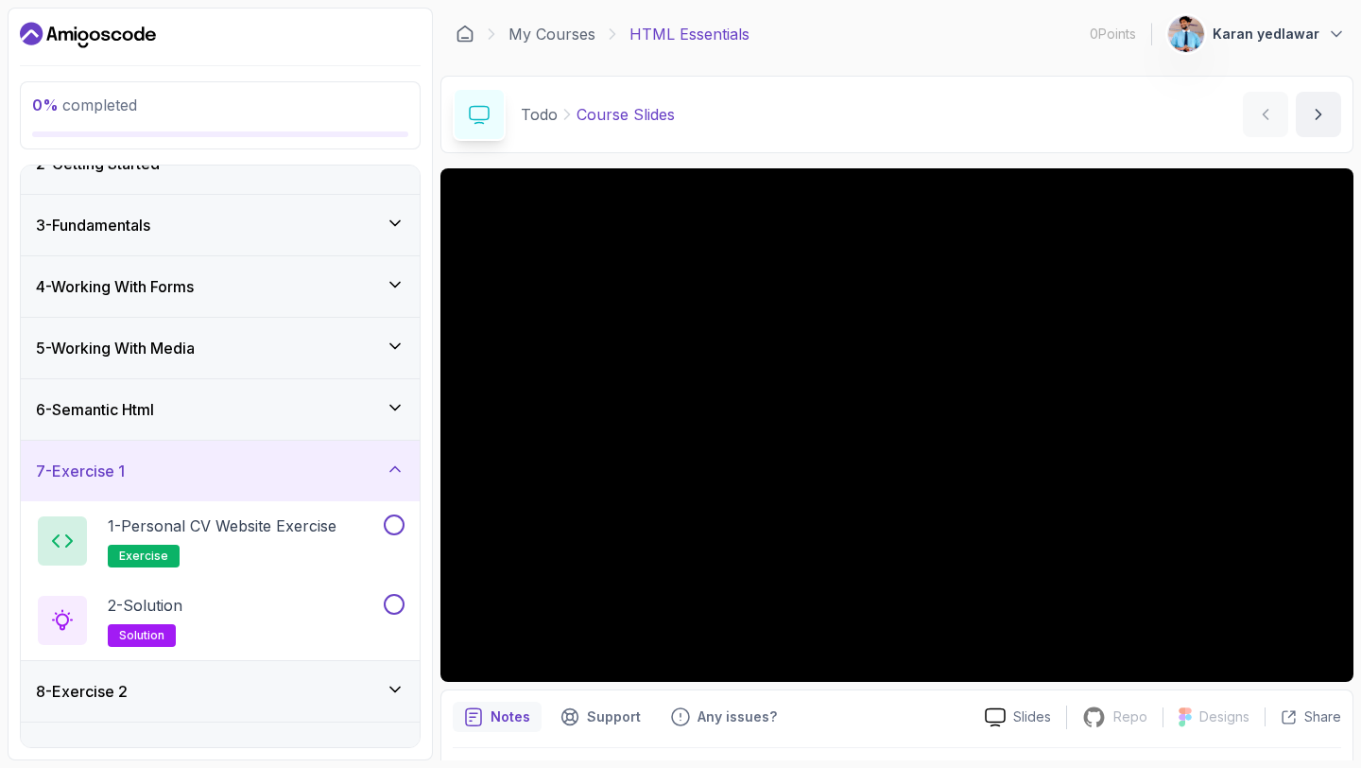
click at [282, 454] on div "7 - Exercise 1" at bounding box center [220, 471] width 399 height 61
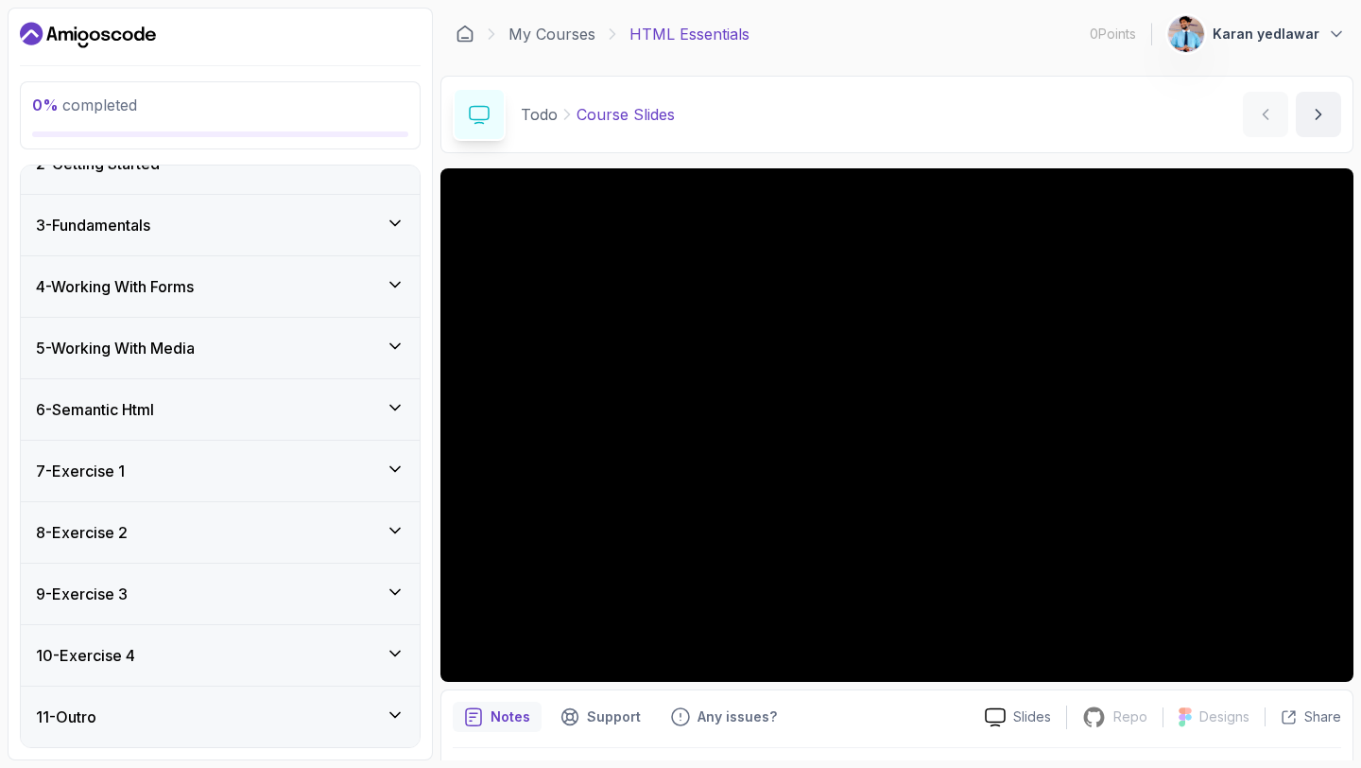
scroll to position [0, 0]
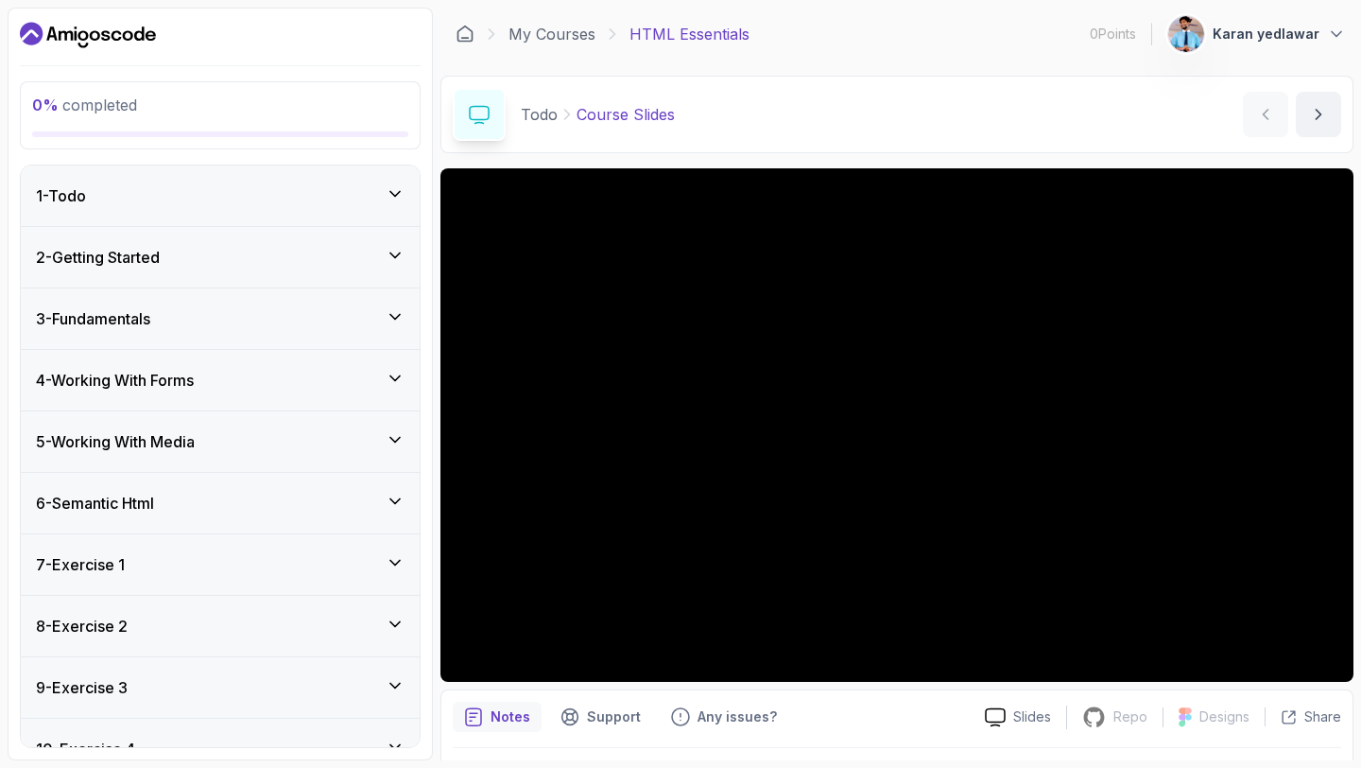
click at [260, 218] on div "1 - Todo" at bounding box center [220, 195] width 399 height 61
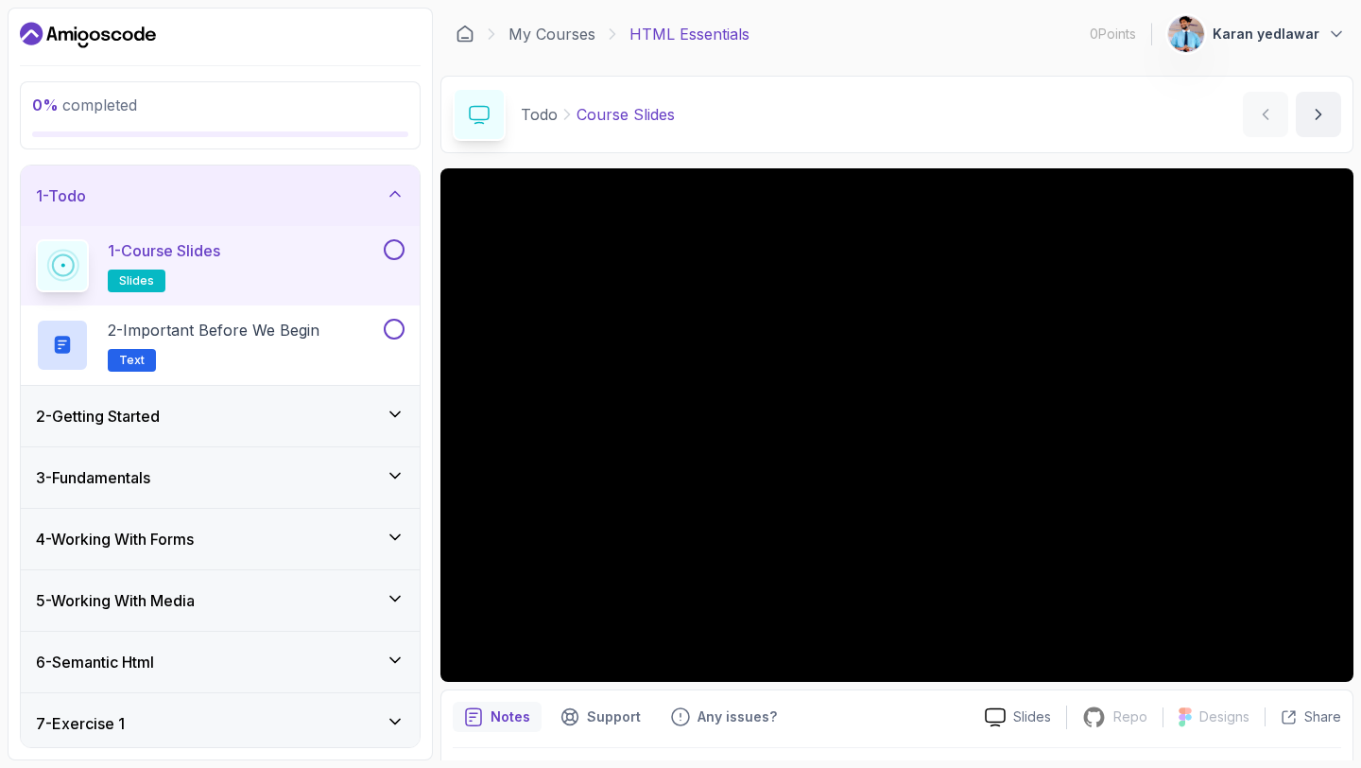
click at [262, 267] on div "1 - Course Slides slides" at bounding box center [208, 265] width 344 height 53
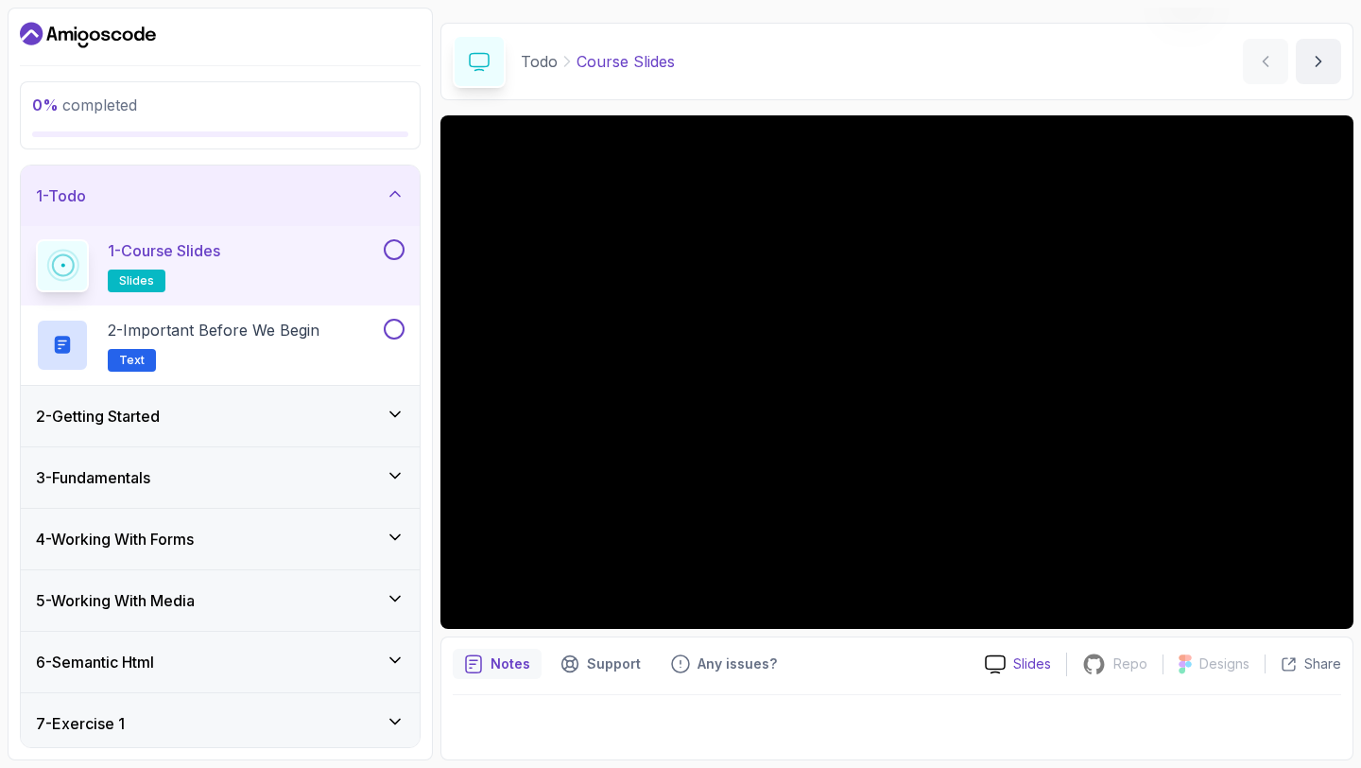
click at [1022, 666] on p "Slides" at bounding box center [1032, 663] width 38 height 19
